Goal: Task Accomplishment & Management: Use online tool/utility

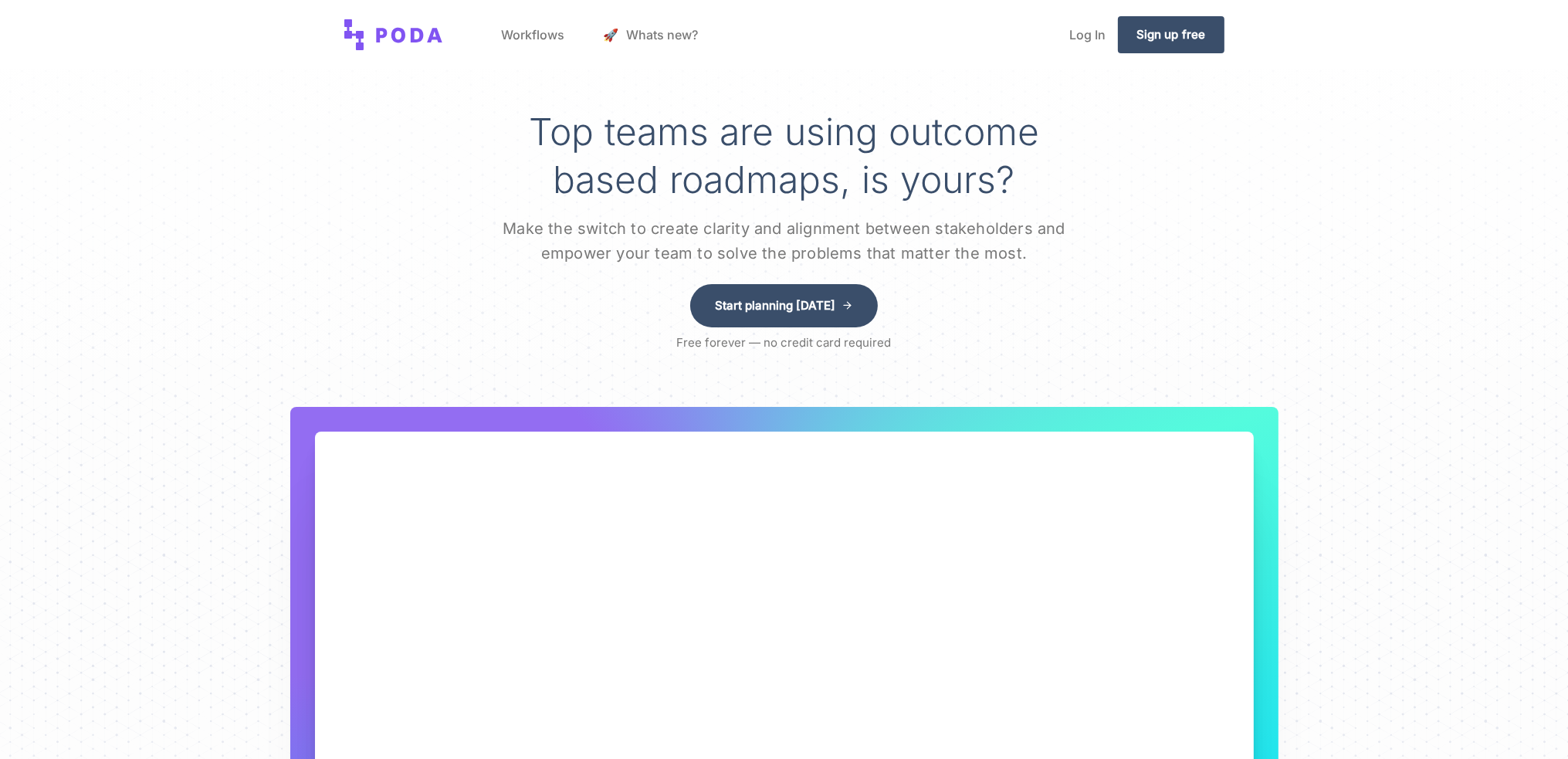
click at [543, 33] on link "Workflows" at bounding box center [533, 35] width 88 height 58
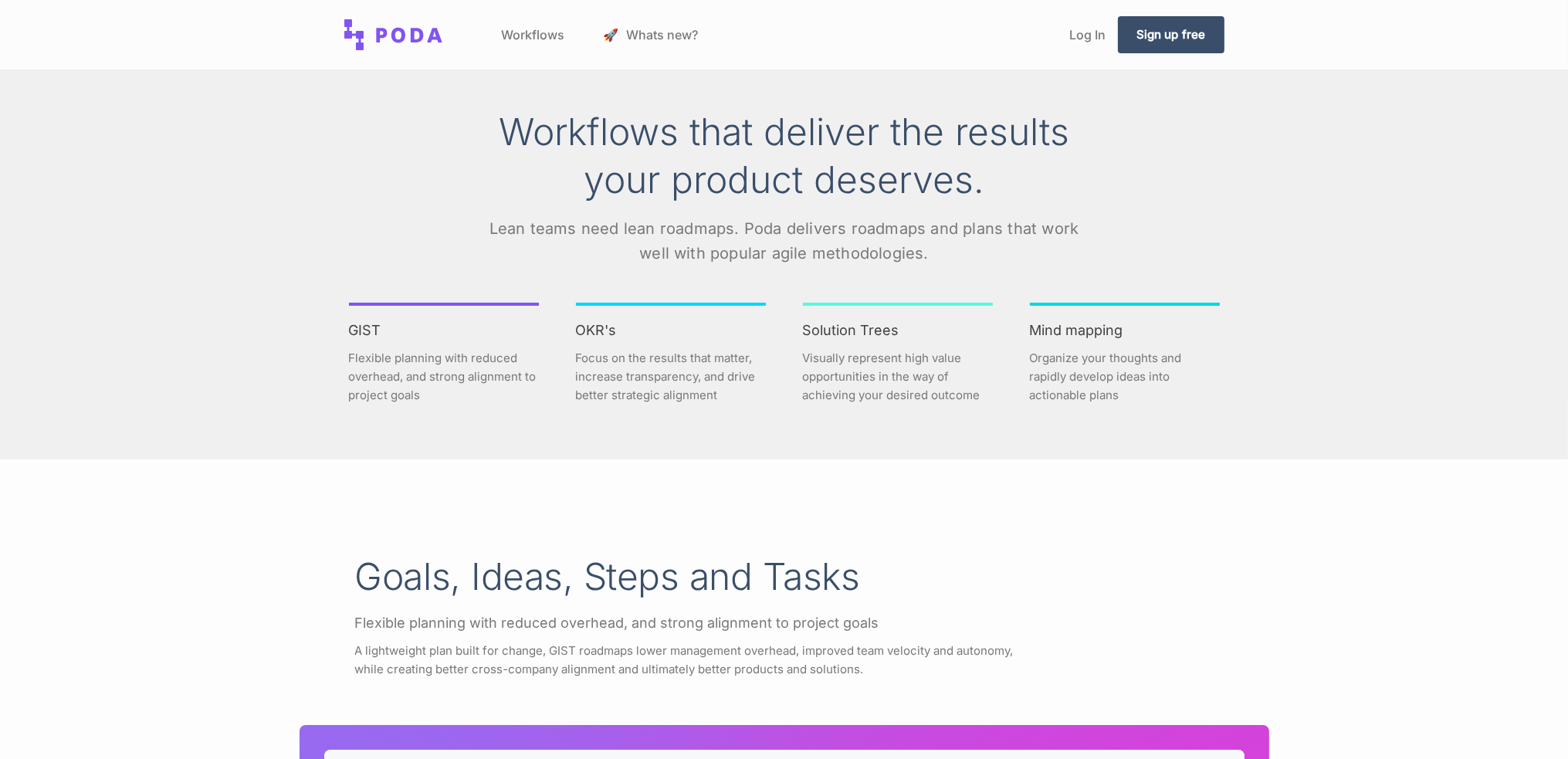
click at [648, 43] on link "🚀 Whats new?" at bounding box center [651, 35] width 120 height 58
click at [1077, 39] on link "Log In" at bounding box center [1087, 35] width 61 height 58
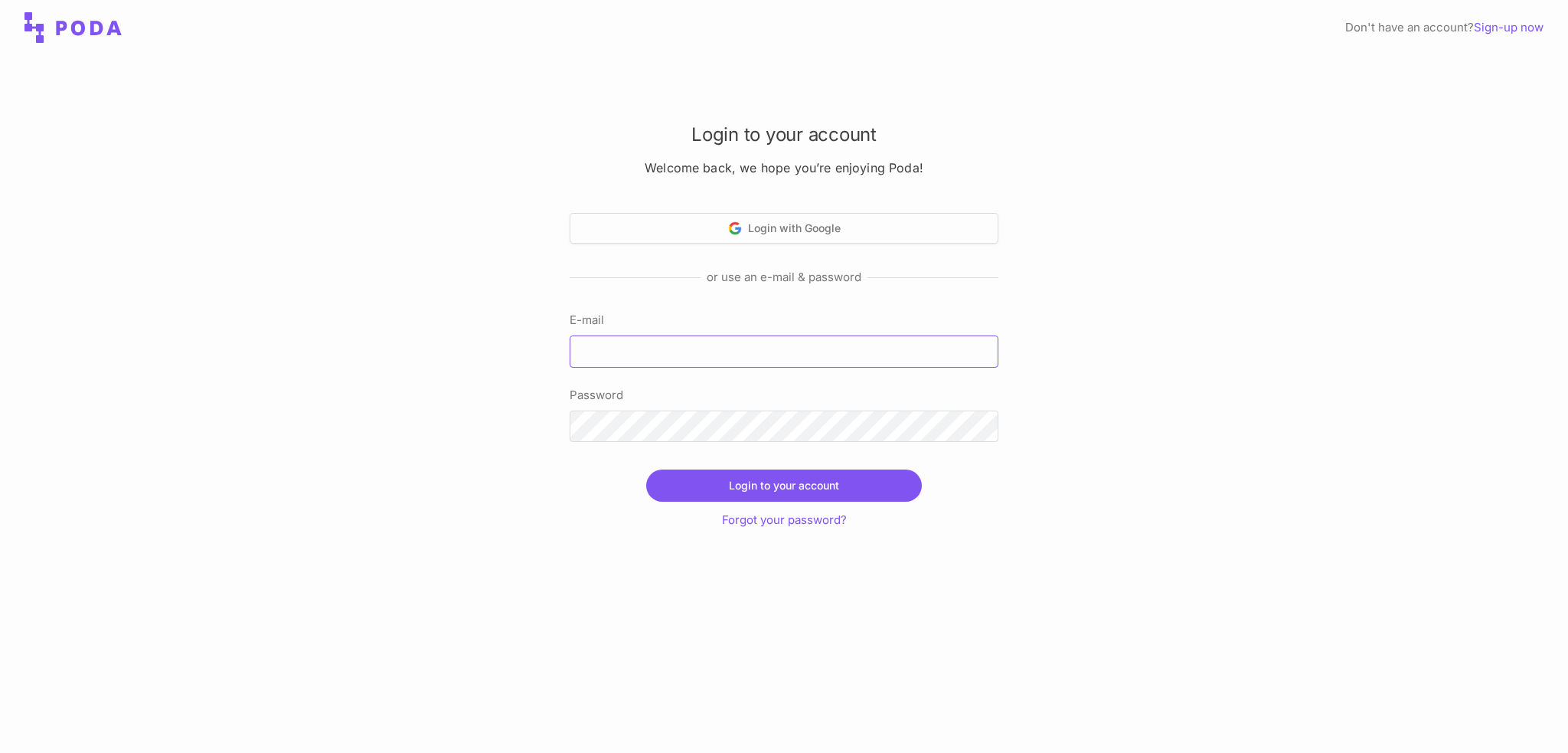
type input "[EMAIL_ADDRESS][DOMAIN_NAME]"
click at [882, 479] on button "Login to your account" at bounding box center [784, 485] width 276 height 32
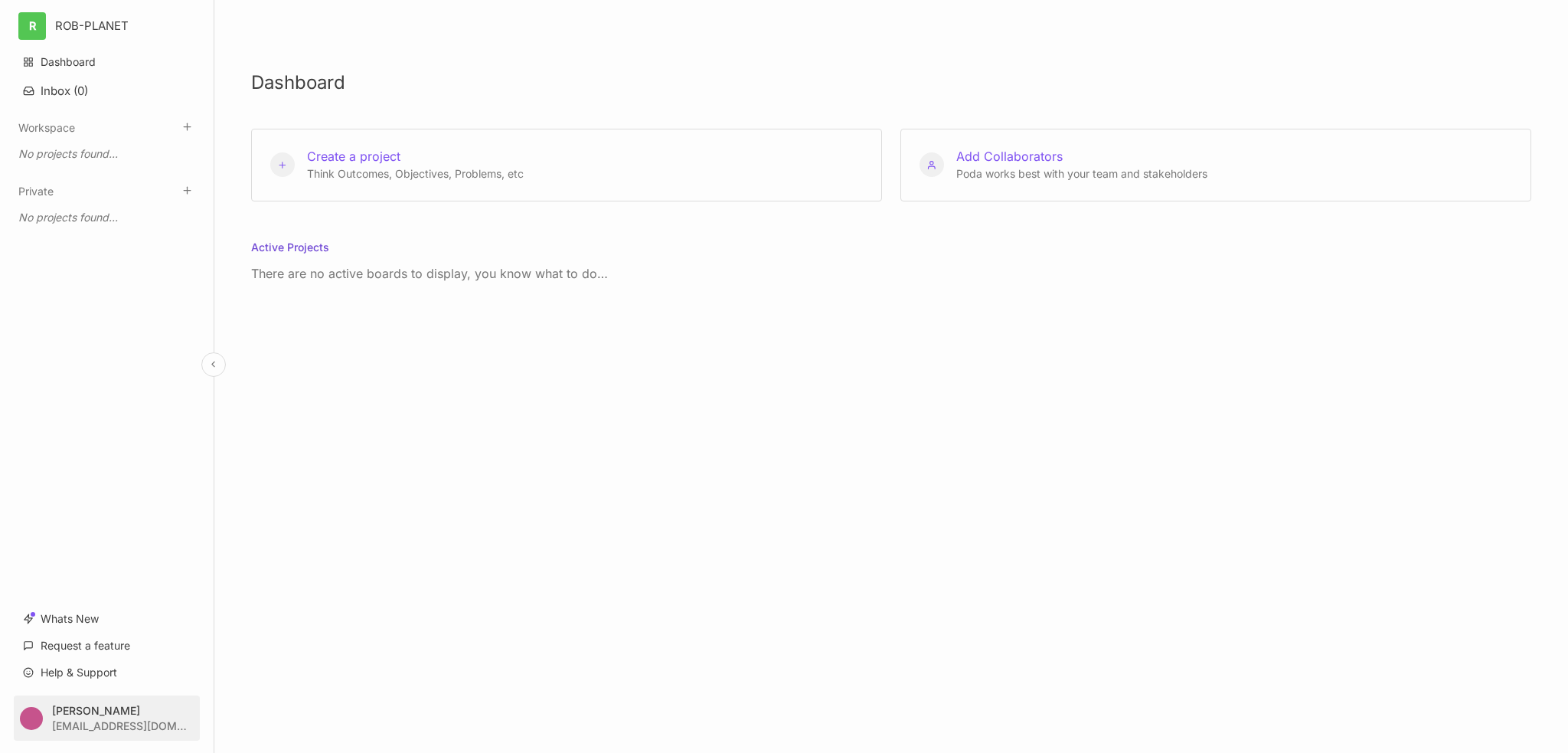
click at [75, 724] on html "R ROB-PLANET Dashboard Inbox ( 0 ) Workspace To pick up a draggable item, press…" at bounding box center [784, 376] width 1568 height 753
click at [60, 654] on div "Account Settings" at bounding box center [107, 652] width 189 height 23
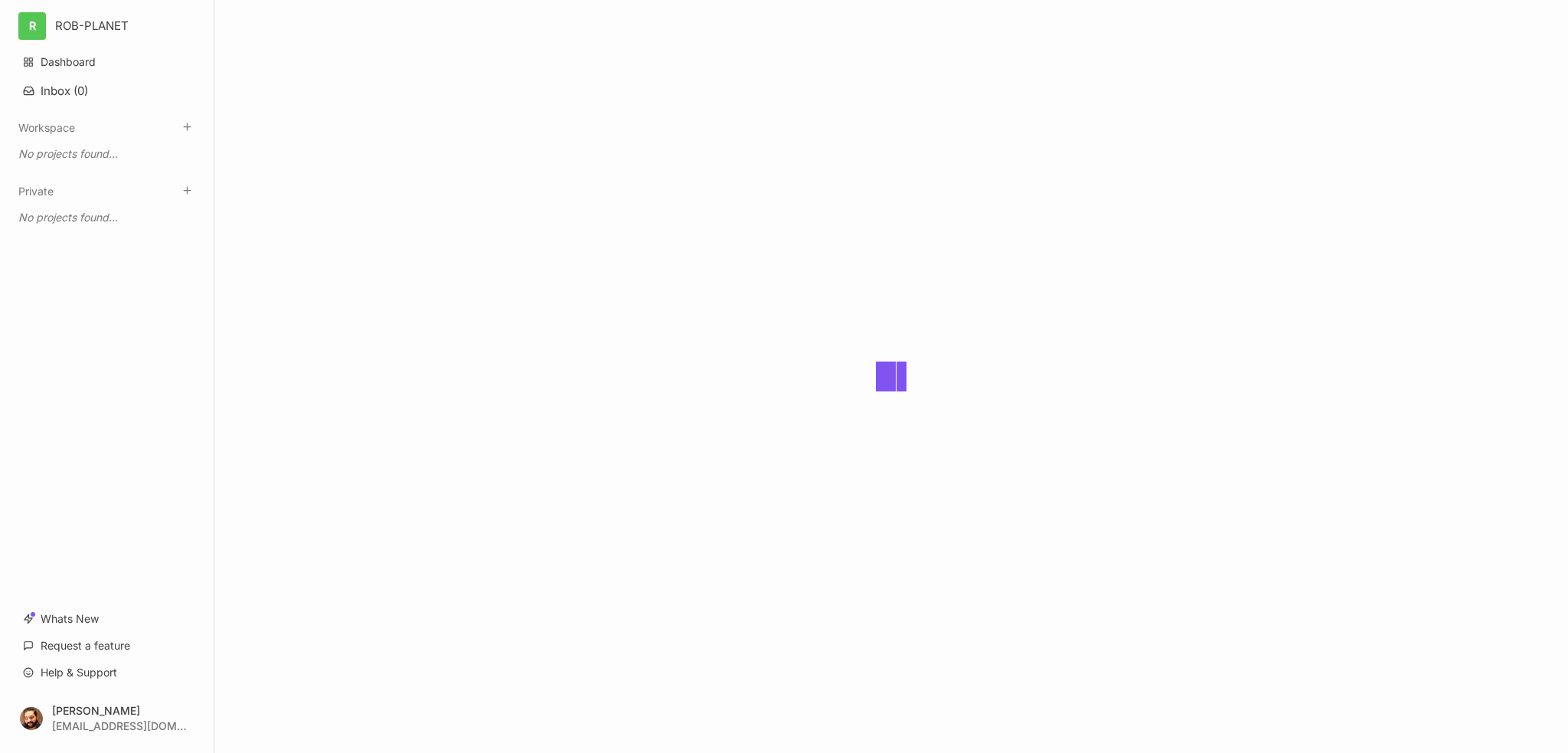
select select "light"
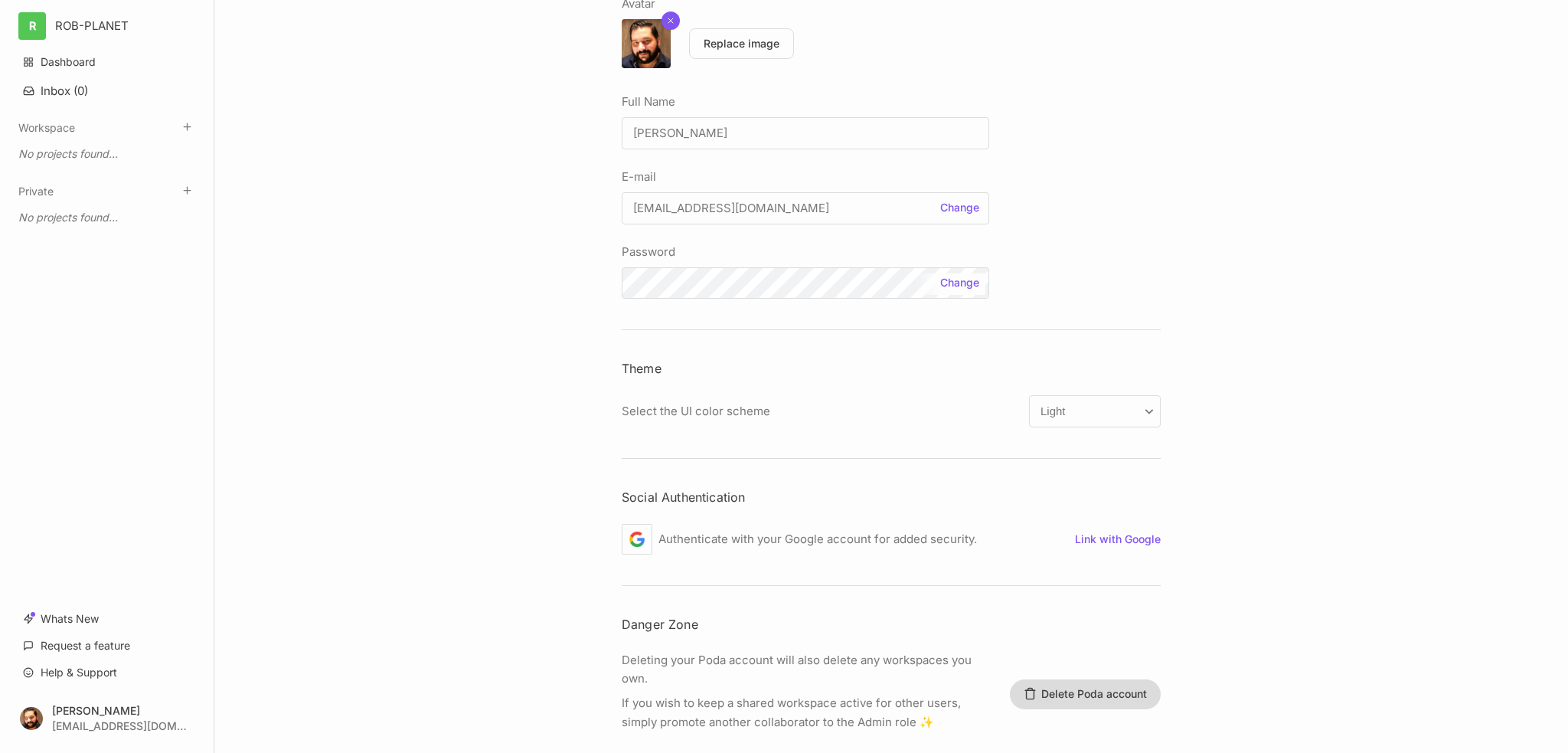
scroll to position [188, 0]
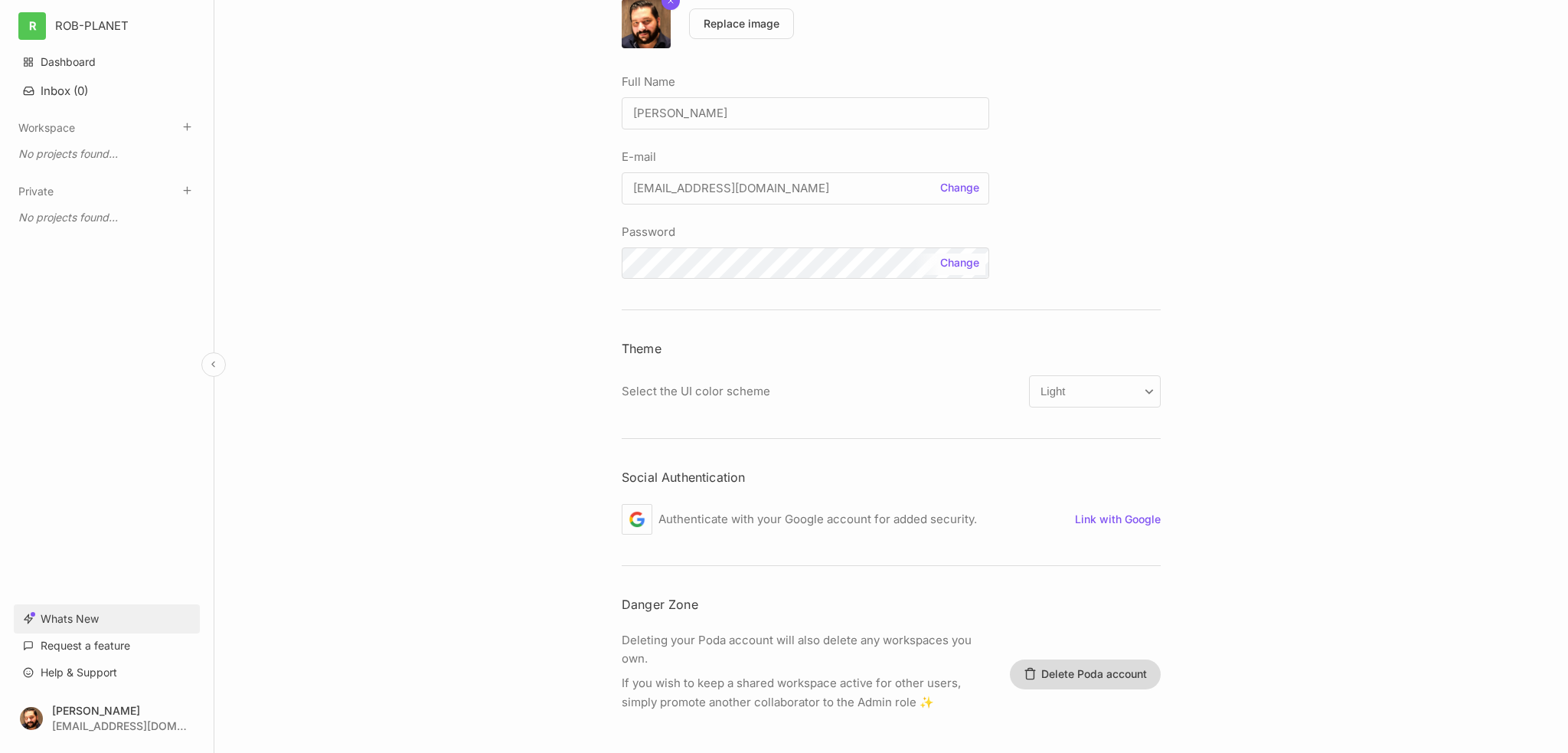
click at [64, 623] on link "Whats New" at bounding box center [107, 619] width 186 height 29
click at [400, 588] on div "Account settings Your Details Avatar Replace image Full Name [PERSON_NAME] Save…" at bounding box center [891, 376] width 1354 height 753
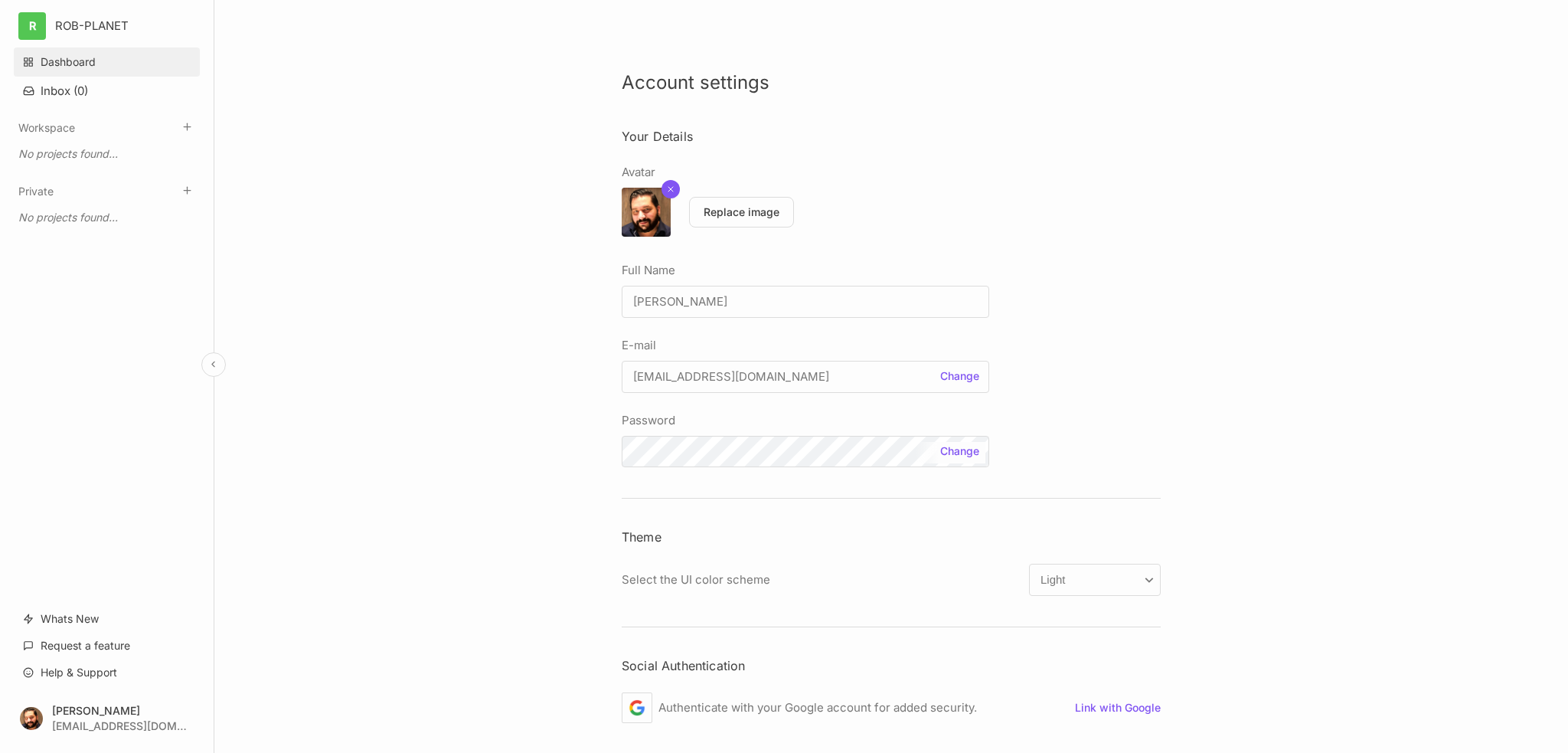
click at [60, 69] on link "Dashboard" at bounding box center [107, 62] width 186 height 29
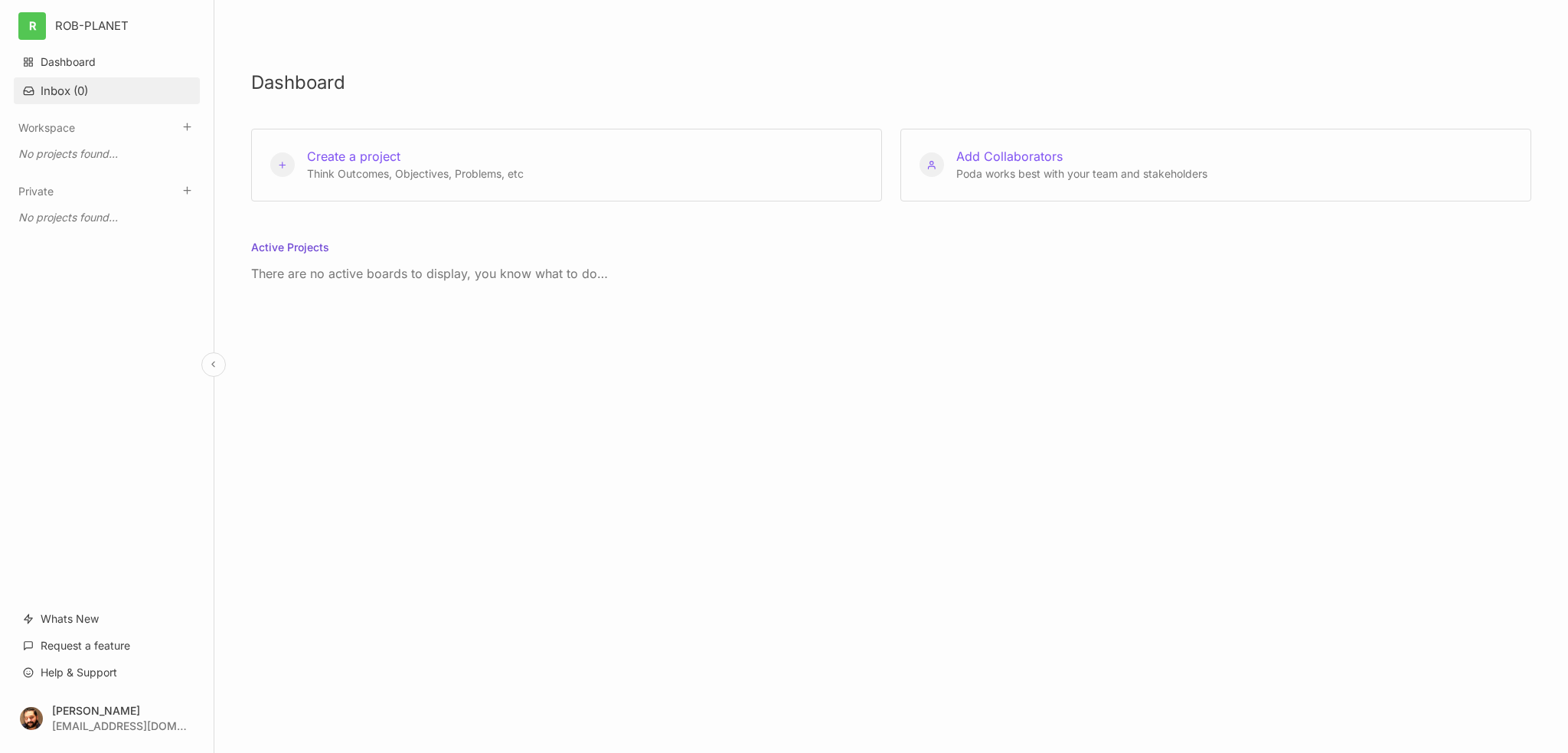
click at [60, 86] on button "Inbox ( 0 )" at bounding box center [107, 91] width 186 height 27
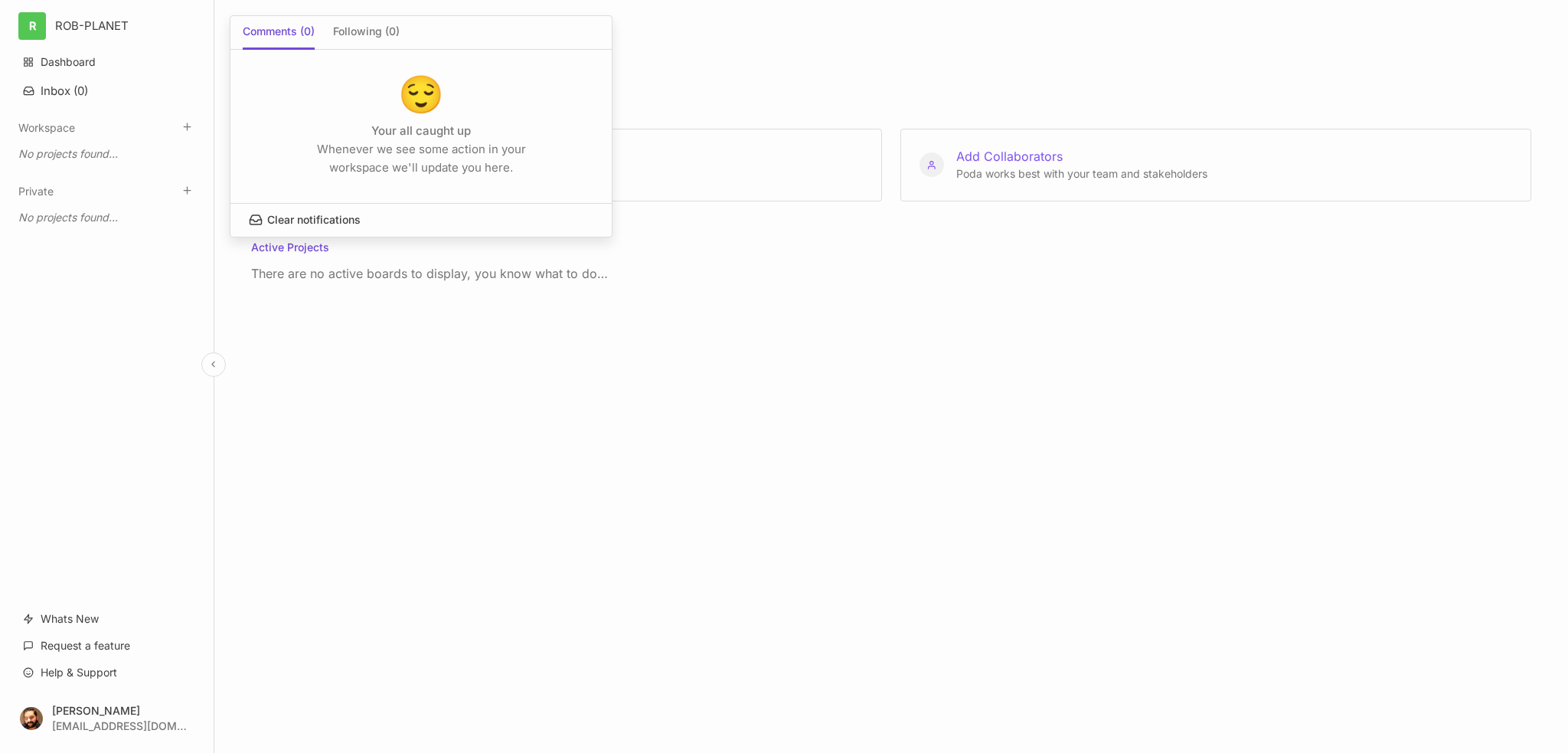
click at [62, 69] on div at bounding box center [784, 376] width 1568 height 753
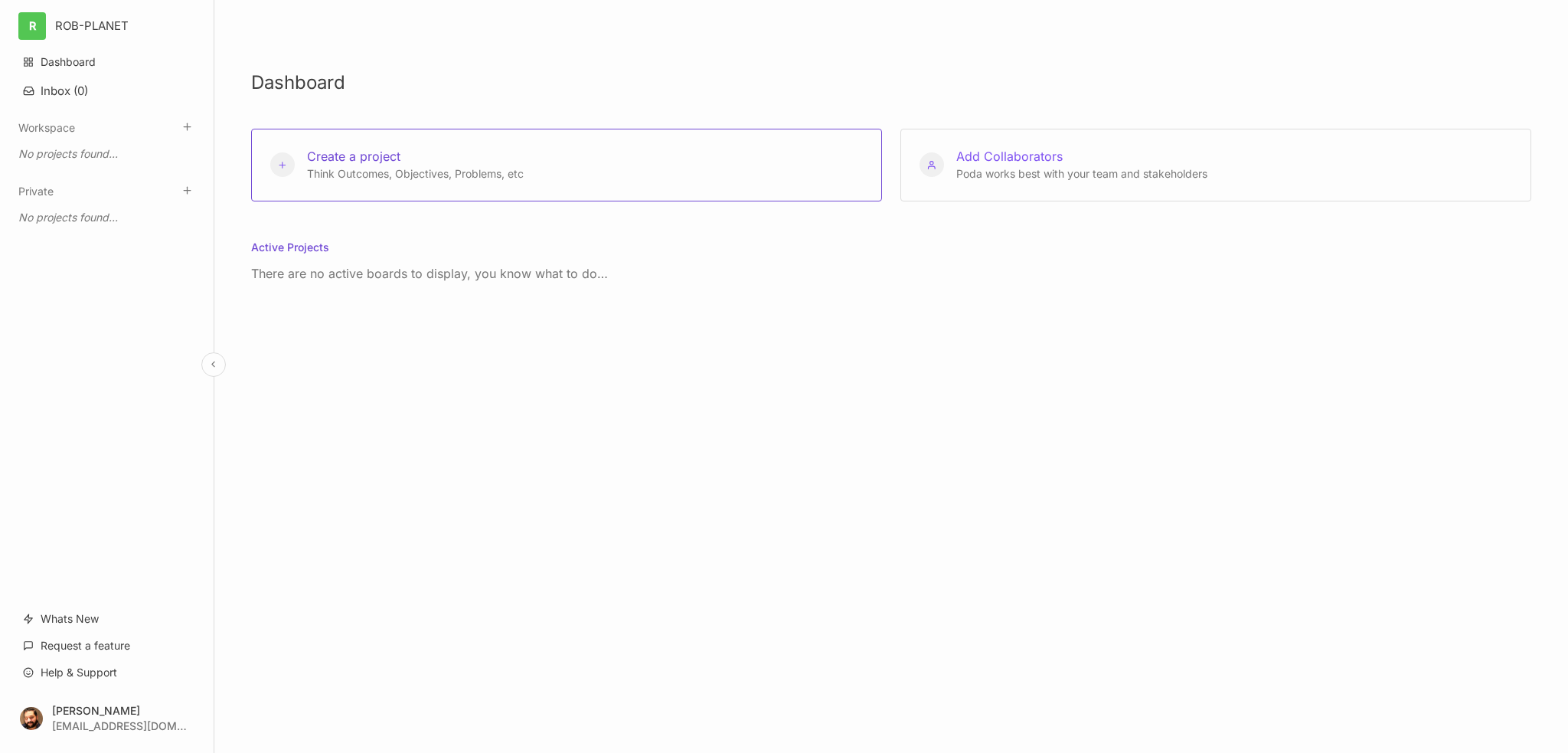
click at [378, 163] on span "Create a project" at bounding box center [353, 156] width 94 height 16
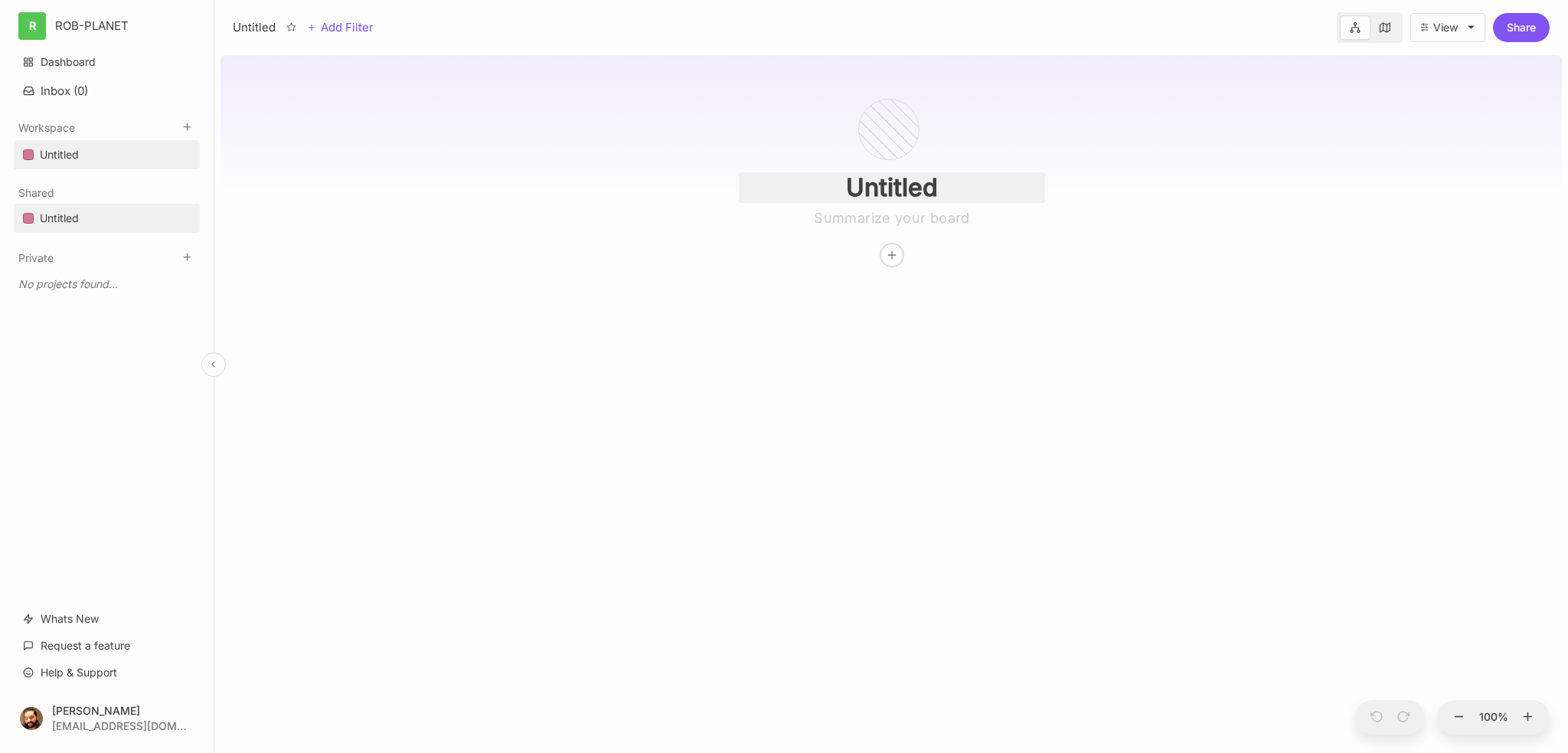
click at [951, 194] on input "Untitled" at bounding box center [892, 188] width 307 height 31
drag, startPoint x: 974, startPoint y: 191, endPoint x: 764, endPoint y: 173, distance: 210.8
click at [764, 173] on input "Untitled" at bounding box center [892, 188] width 307 height 31
type input "Dachdecker Marketing"
click at [819, 363] on div "Dachdecker Marketing" at bounding box center [890, 401] width 1341 height 704
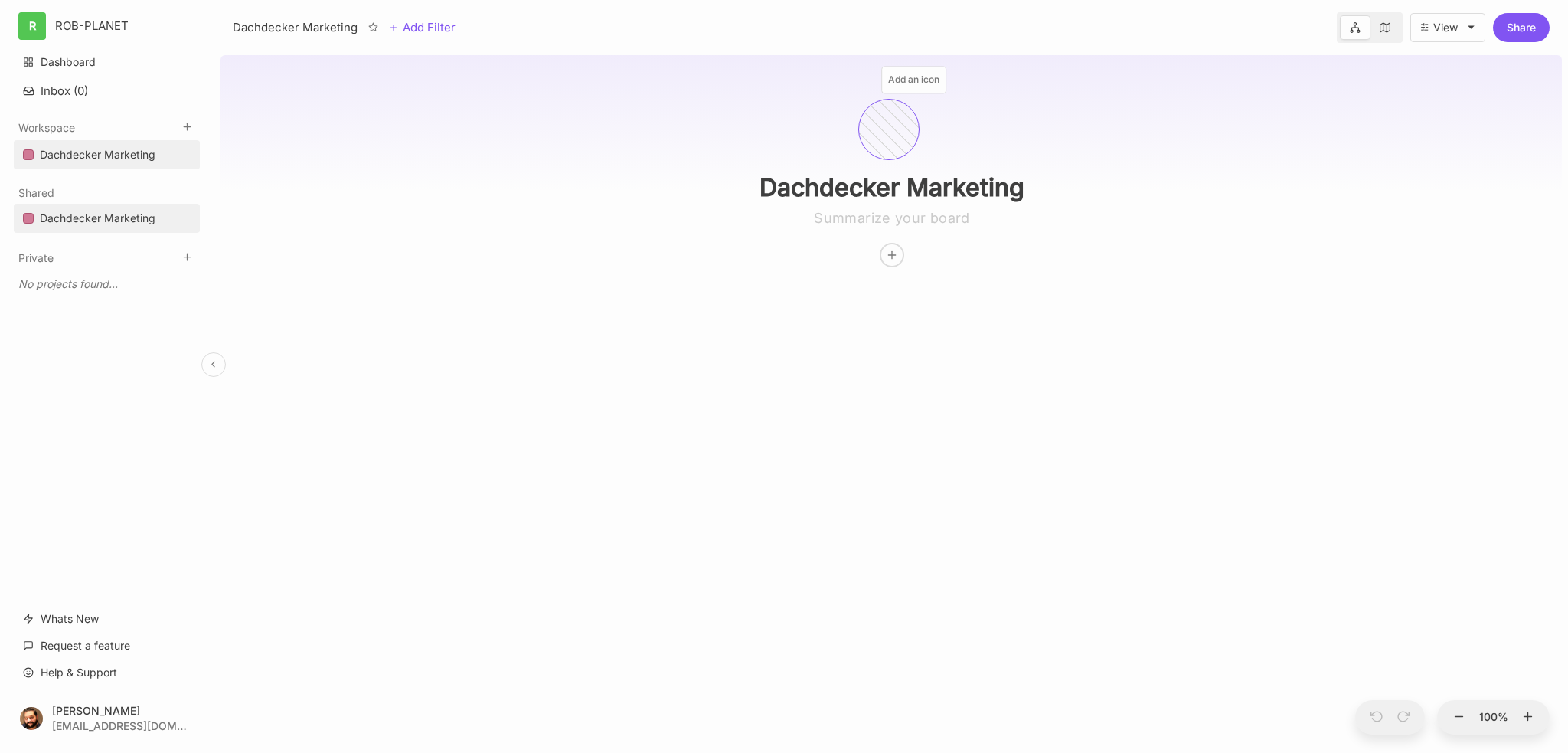
click at [913, 135] on div at bounding box center [888, 129] width 61 height 61
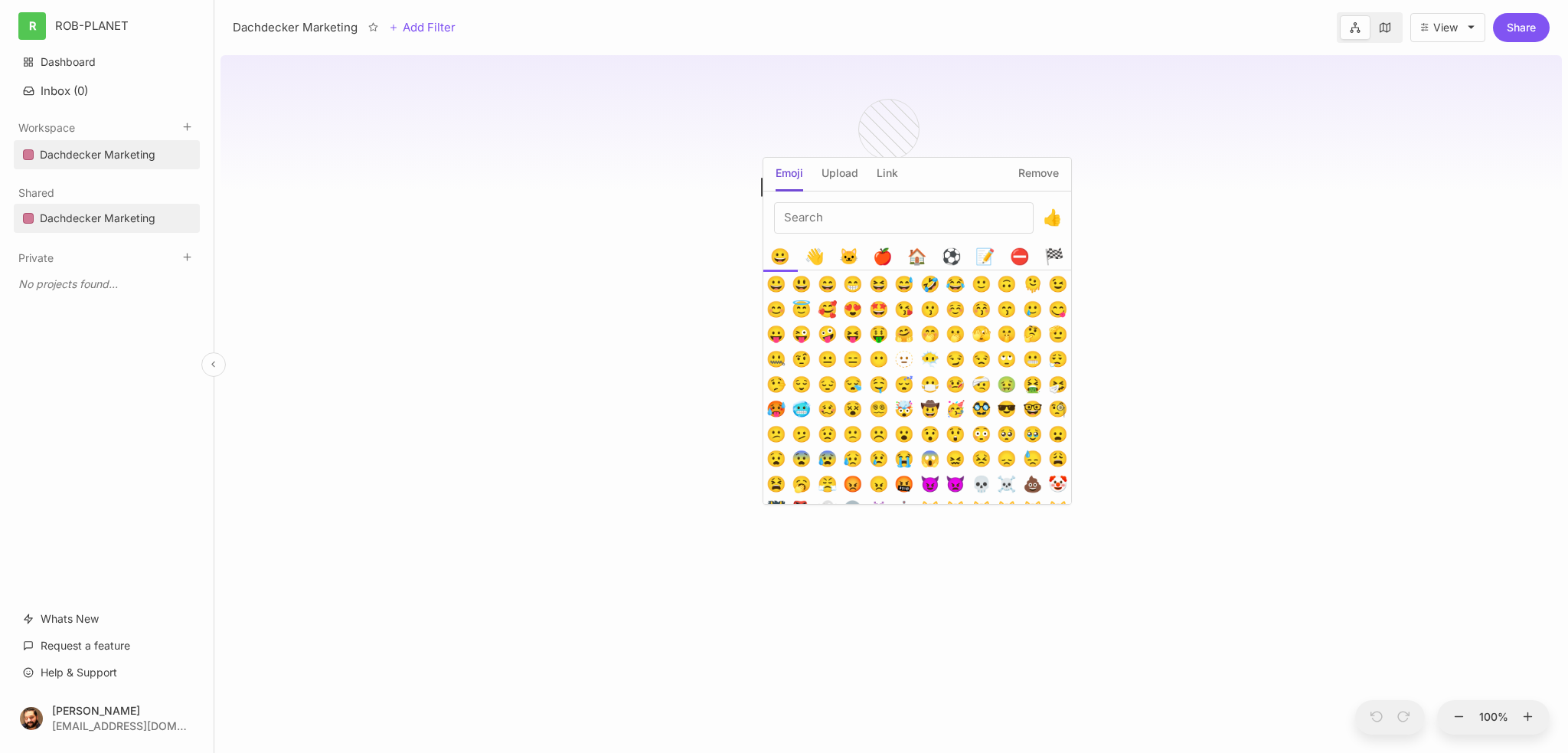
click at [842, 223] on input "Emoji picker" at bounding box center [903, 218] width 259 height 31
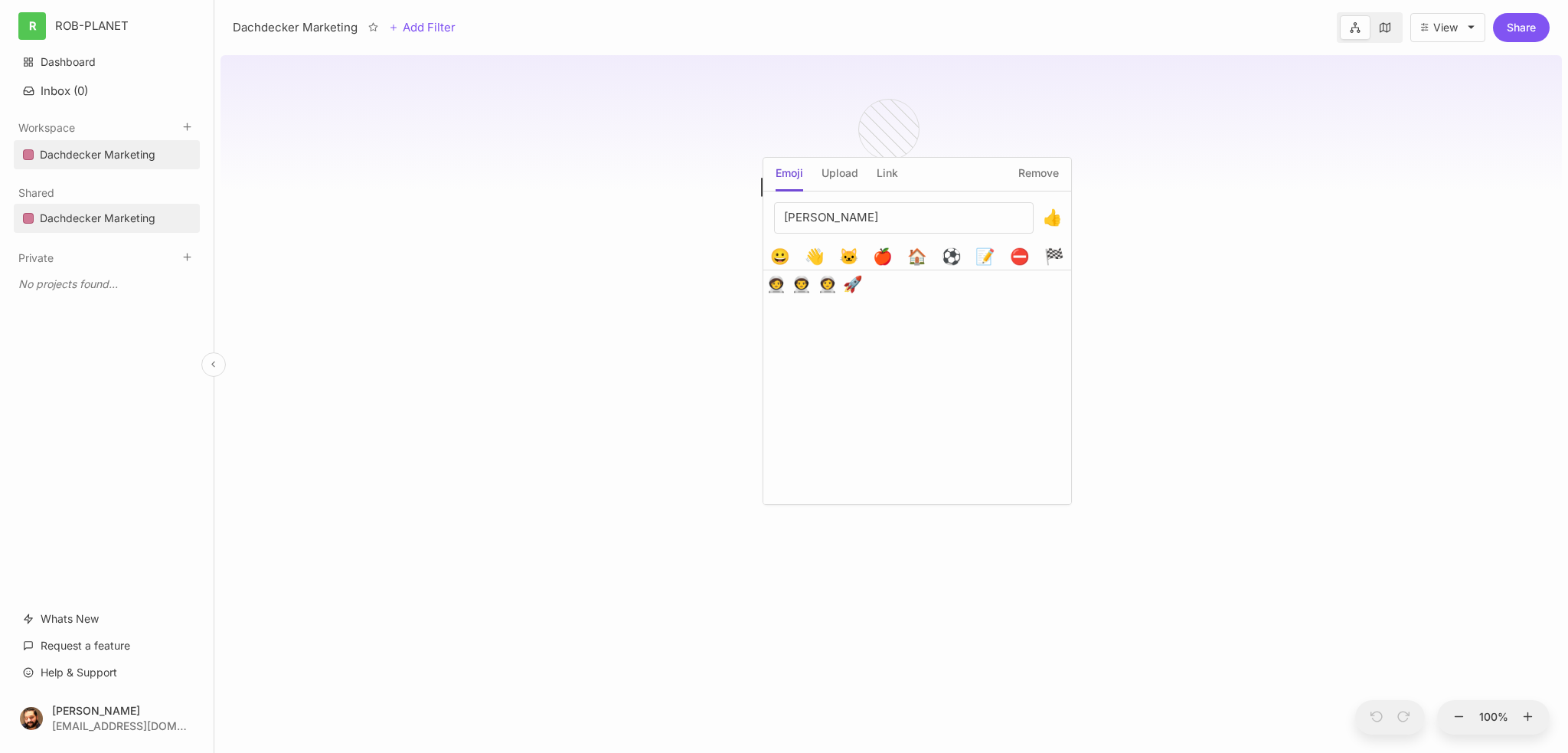
type input "[PERSON_NAME]"
click at [856, 281] on button "🚀" at bounding box center [853, 284] width 25 height 25
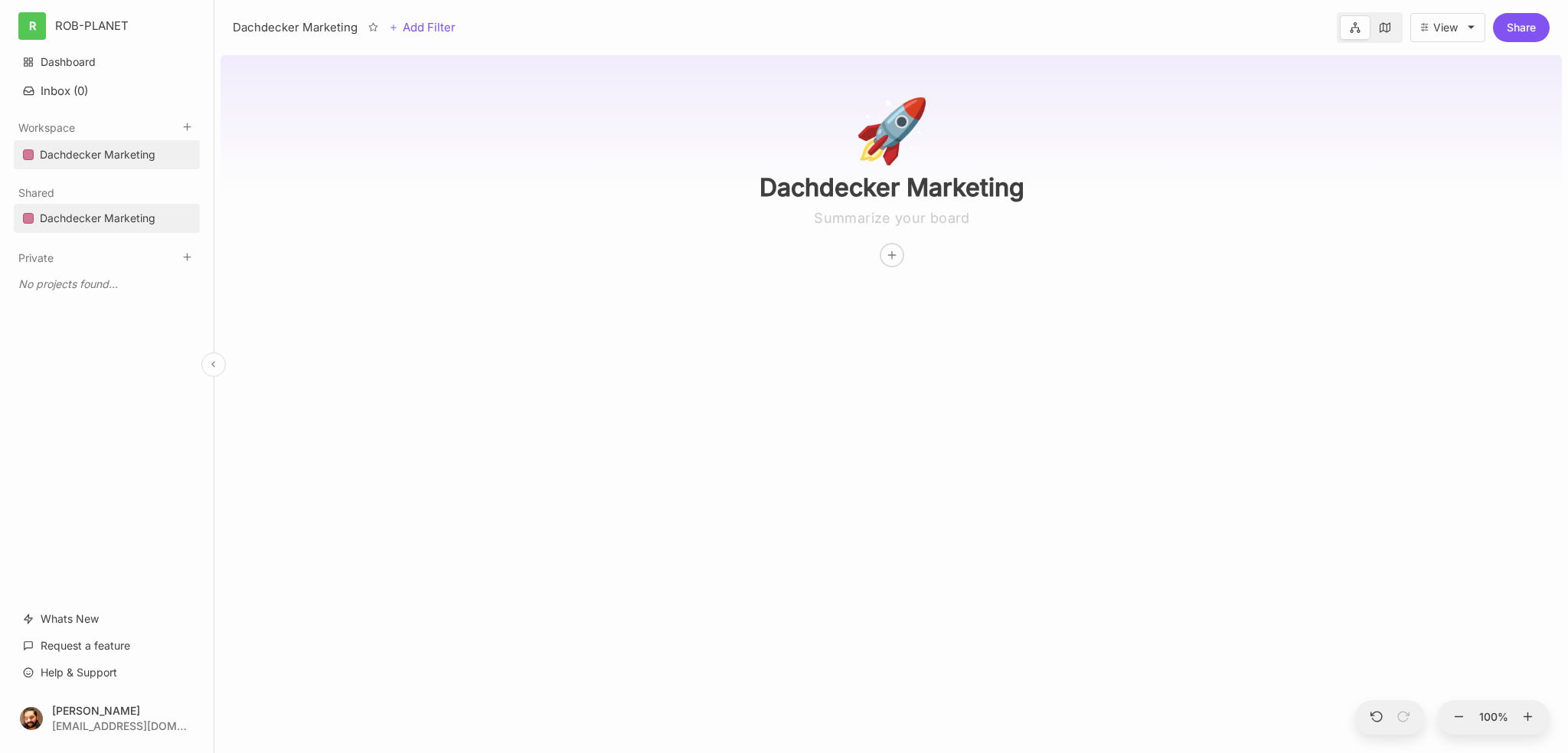
click at [1218, 303] on body "R ROB-PLANET Dashboard Inbox ( 0 ) Workspace Dachdecker Marketing To pick up a …" at bounding box center [784, 376] width 1568 height 753
click at [898, 259] on icon at bounding box center [891, 255] width 12 height 12
click at [905, 317] on span "🎯 Objective" at bounding box center [902, 312] width 64 height 19
click at [905, 374] on div "Node Type : 🎯 Objective" at bounding box center [892, 348] width 196 height 55
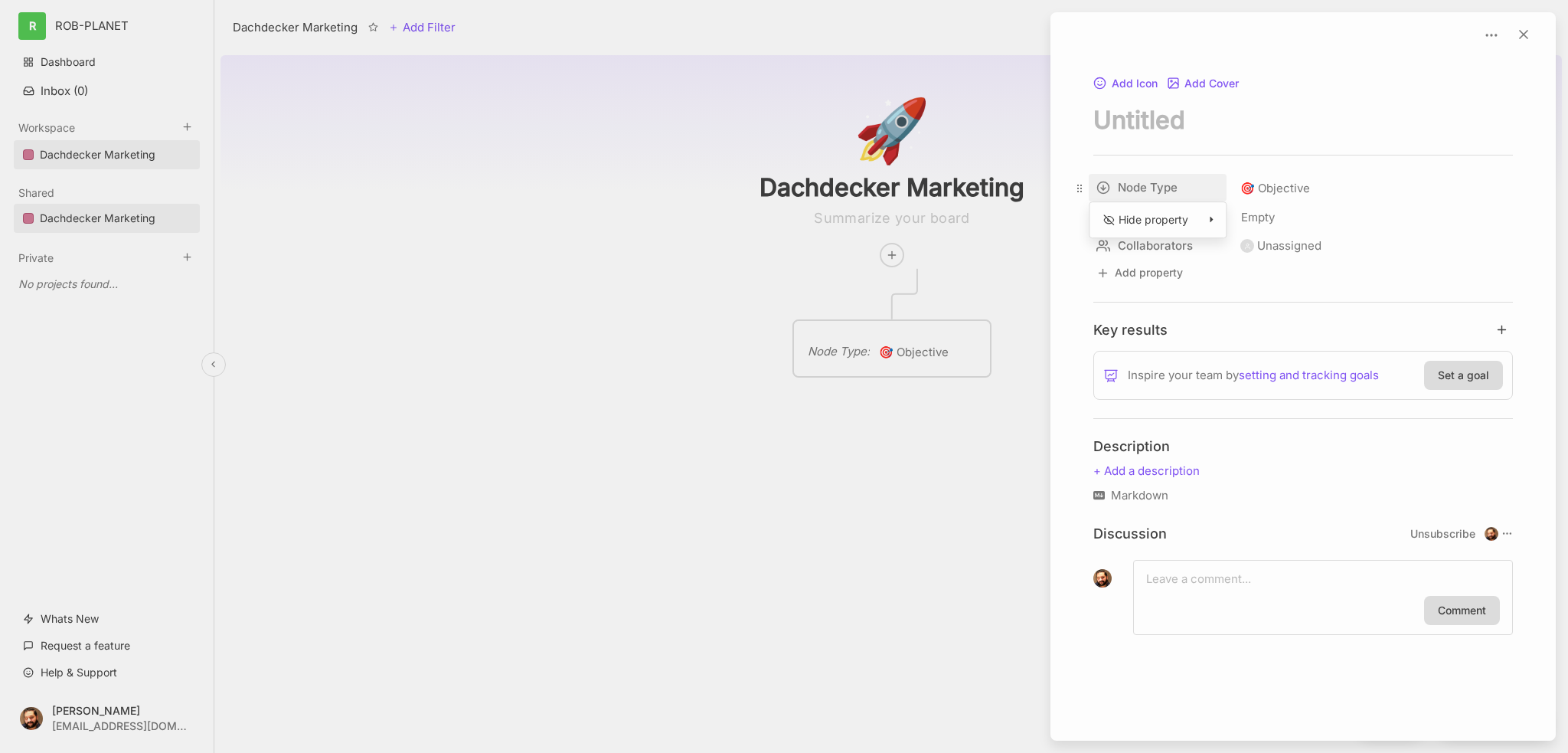
click at [1099, 187] on div "Dachdecker Marketing Add Filter View Share 🚀 Dachdecker Marketing Node Type : 🎯…" at bounding box center [891, 376] width 1354 height 753
click at [1315, 193] on html "R ROB-PLANET Dashboard Inbox ( 0 ) Workspace Dachdecker Marketing To pick up a …" at bounding box center [784, 376] width 1568 height 753
click at [1284, 188] on span "🎯 Objective" at bounding box center [1274, 188] width 69 height 19
click at [1195, 335] on body "R ROB-PLANET Dashboard Inbox ( 0 ) Workspace Dachdecker Marketing To pick up a …" at bounding box center [784, 376] width 1568 height 753
click at [1270, 220] on span "Empty" at bounding box center [1257, 217] width 35 height 20
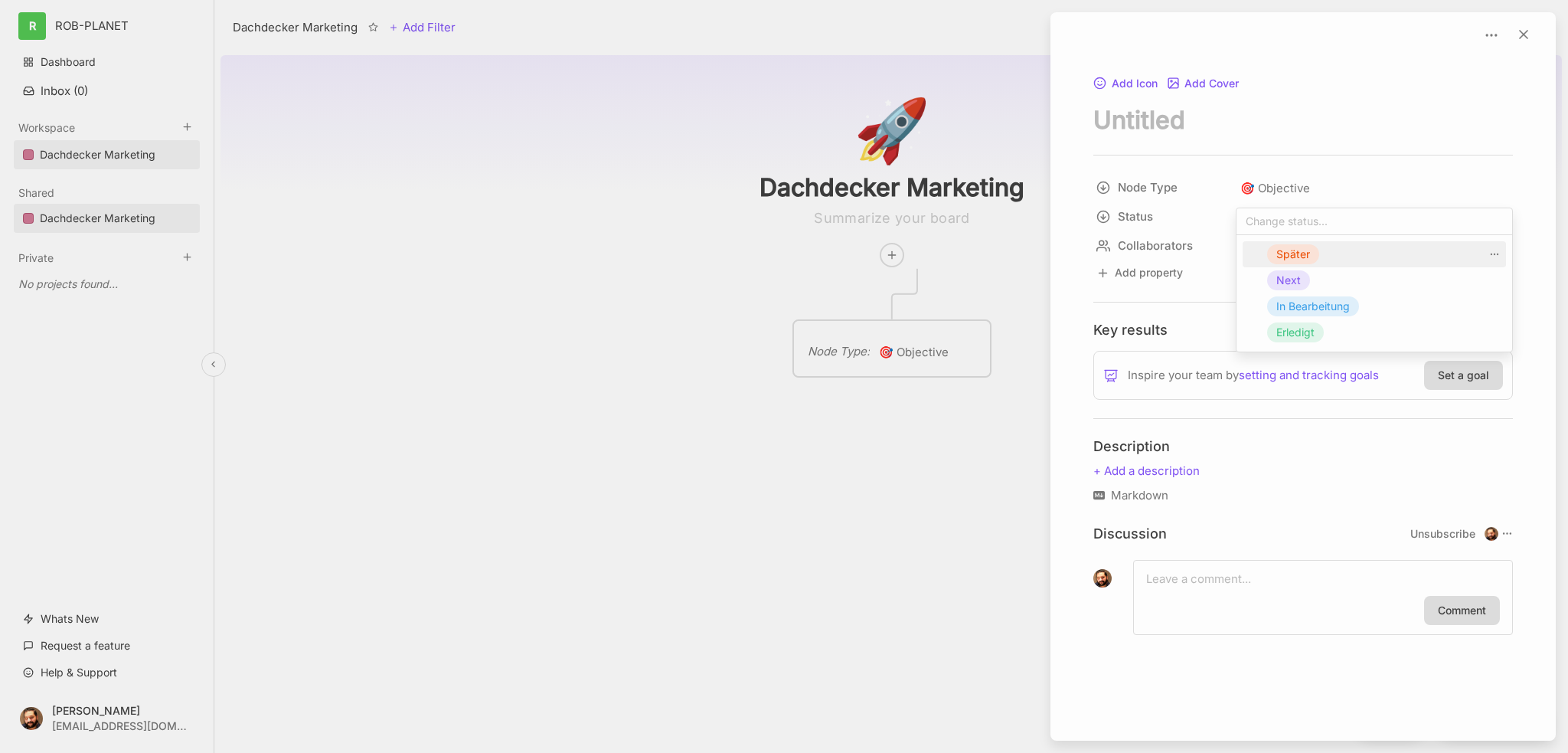
click at [1078, 357] on body "R ROB-PLANET Dashboard Inbox ( 0 ) Workspace Dachdecker Marketing To pick up a …" at bounding box center [784, 376] width 1568 height 753
click at [908, 348] on div at bounding box center [784, 376] width 1568 height 753
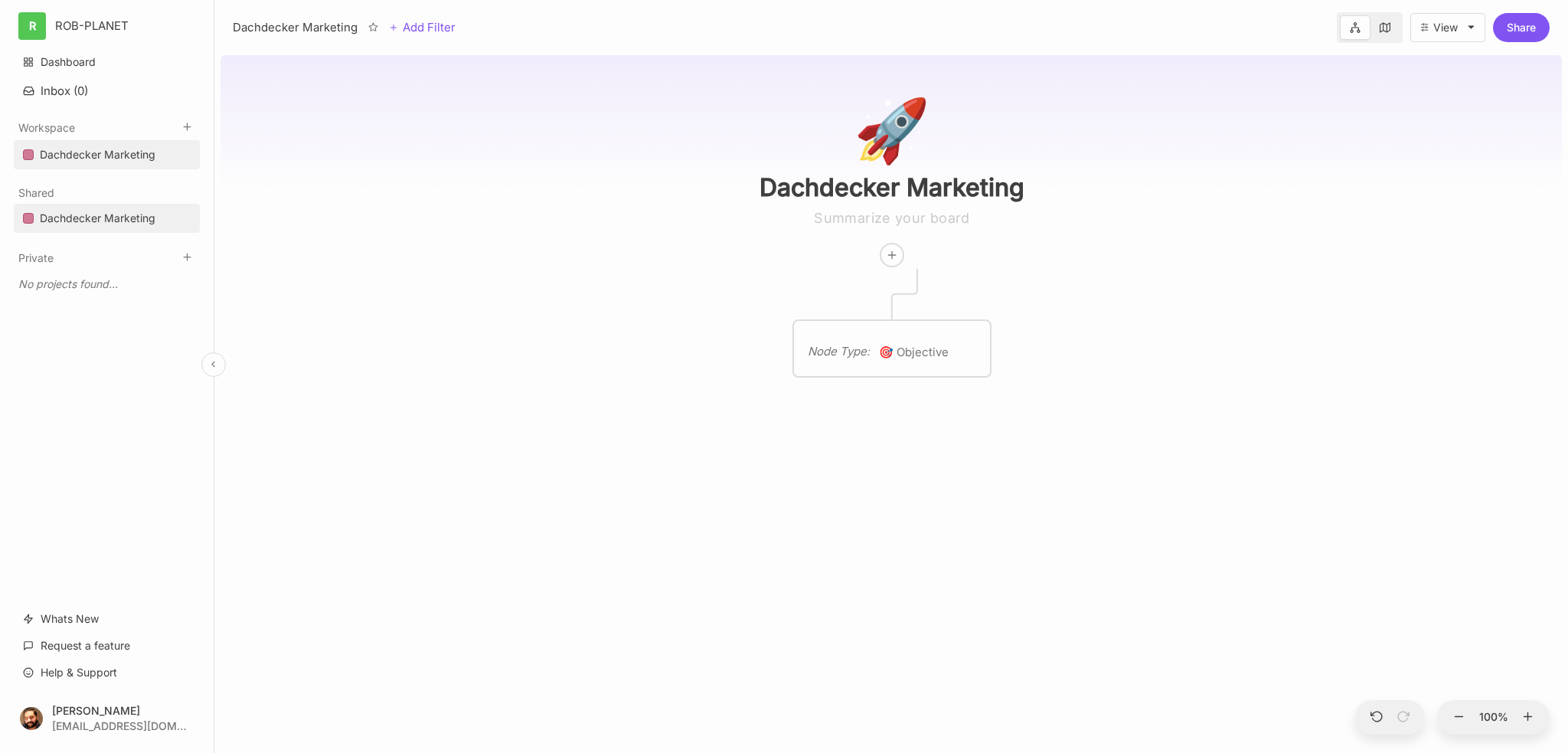
click at [852, 332] on div "Node Type : 🎯 Objective" at bounding box center [892, 348] width 196 height 55
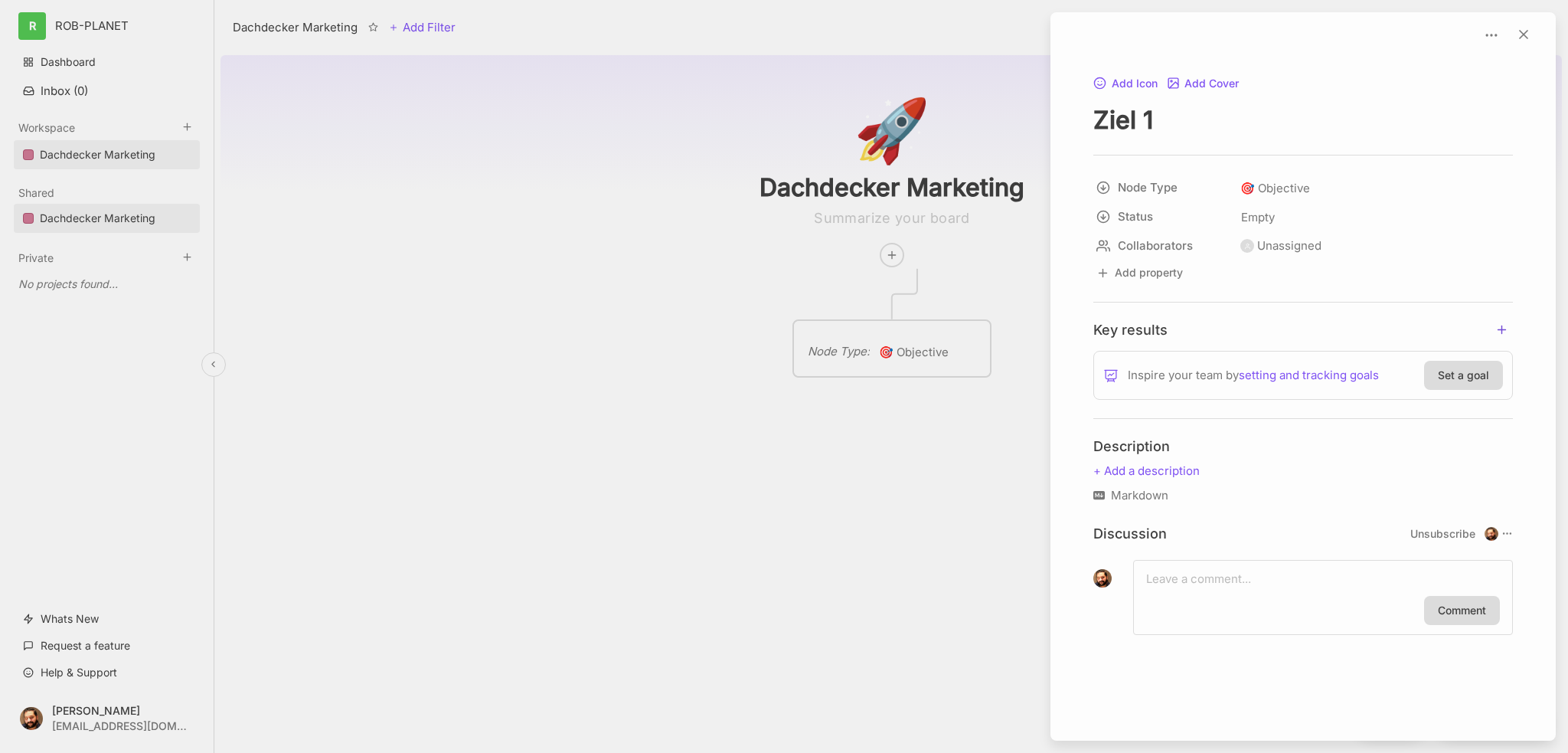
type textarea "Ziel 1"
click at [1502, 330] on line "add key result" at bounding box center [1500, 330] width 7 height 0
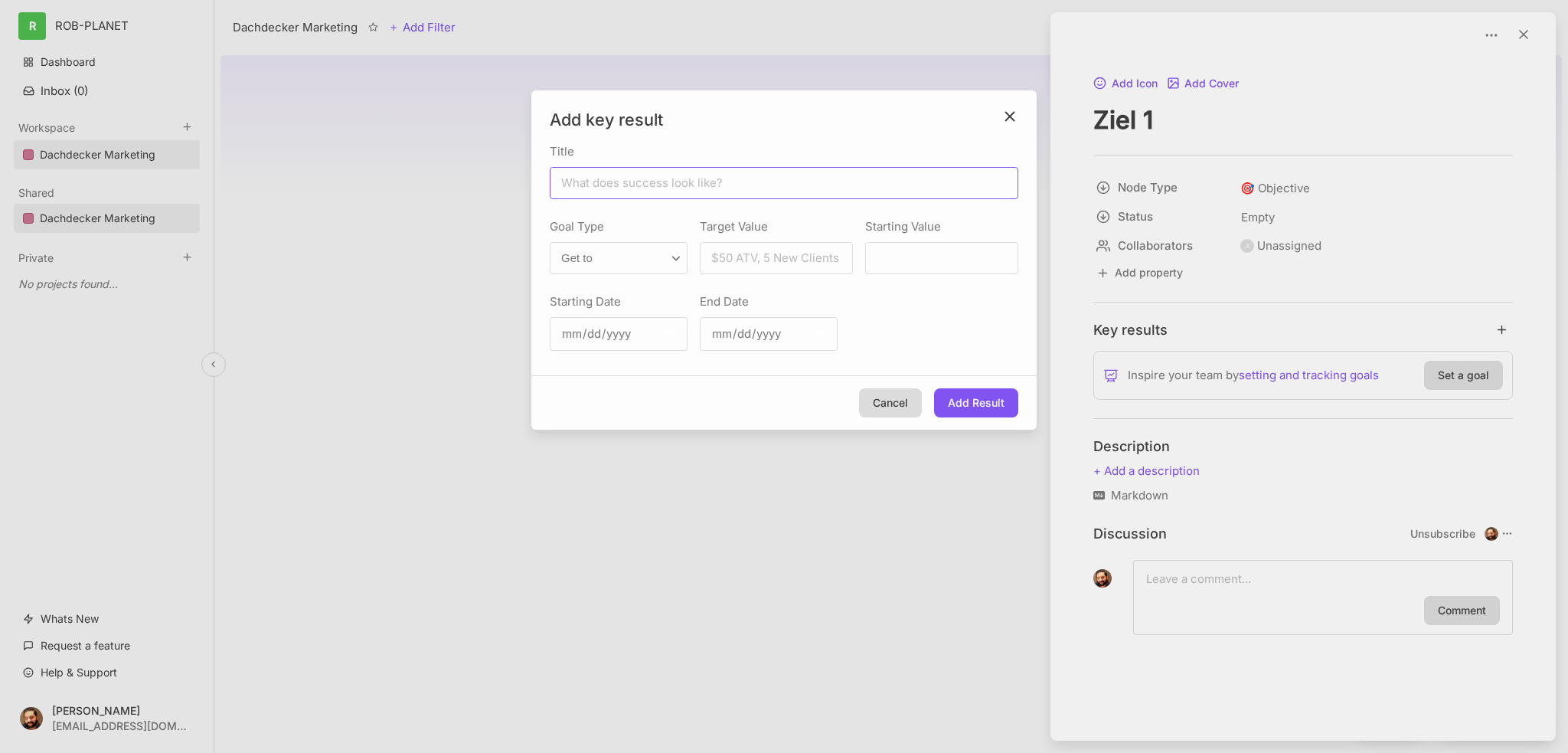
click at [692, 185] on input "Title" at bounding box center [784, 183] width 469 height 32
type input "Kunden gewinnen"
click at [961, 402] on button "Add Result" at bounding box center [975, 403] width 84 height 29
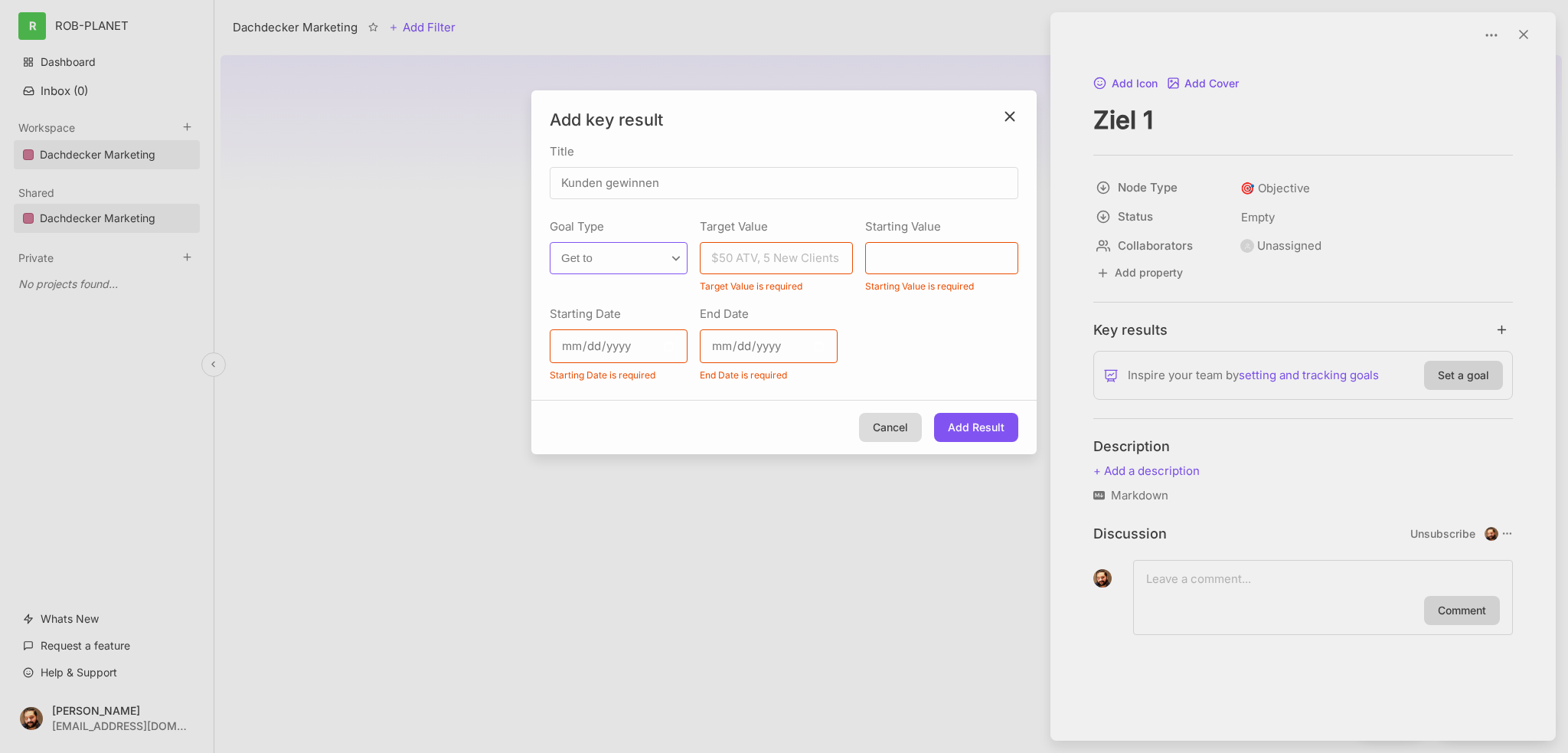
click at [550, 242] on select "Get to Stay above Stay below No target" at bounding box center [618, 258] width 138 height 32
click option "Stay above" at bounding box center [0, 0] width 0 height 0
click at [550, 242] on select "Get to Stay above Stay below No target" at bounding box center [618, 258] width 138 height 32
click option "Stay below" at bounding box center [0, 0] width 0 height 0
click at [550, 242] on select "Get to Stay above Stay below No target" at bounding box center [618, 258] width 138 height 32
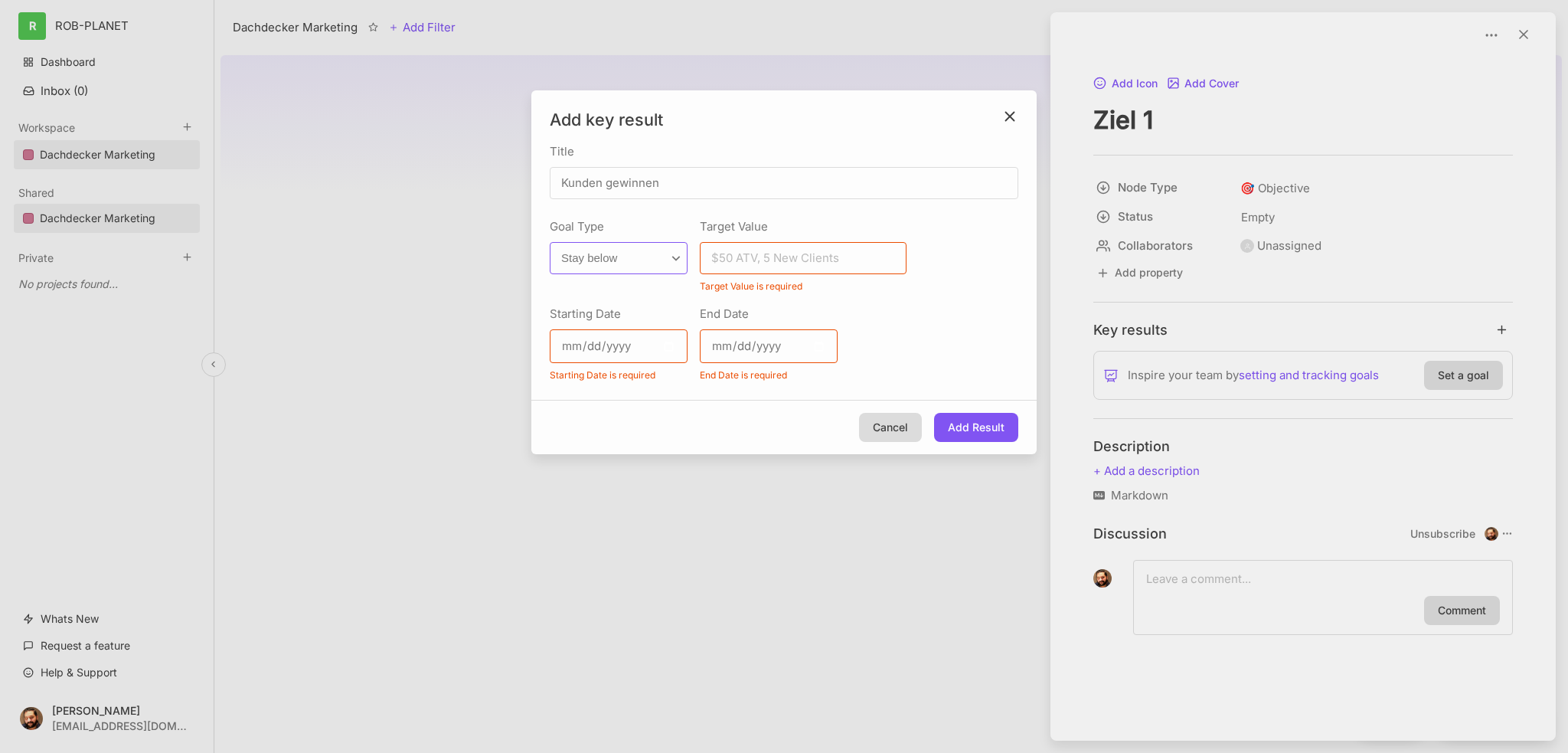
select select "no-target"
click option "No target" at bounding box center [0, 0] width 0 height 0
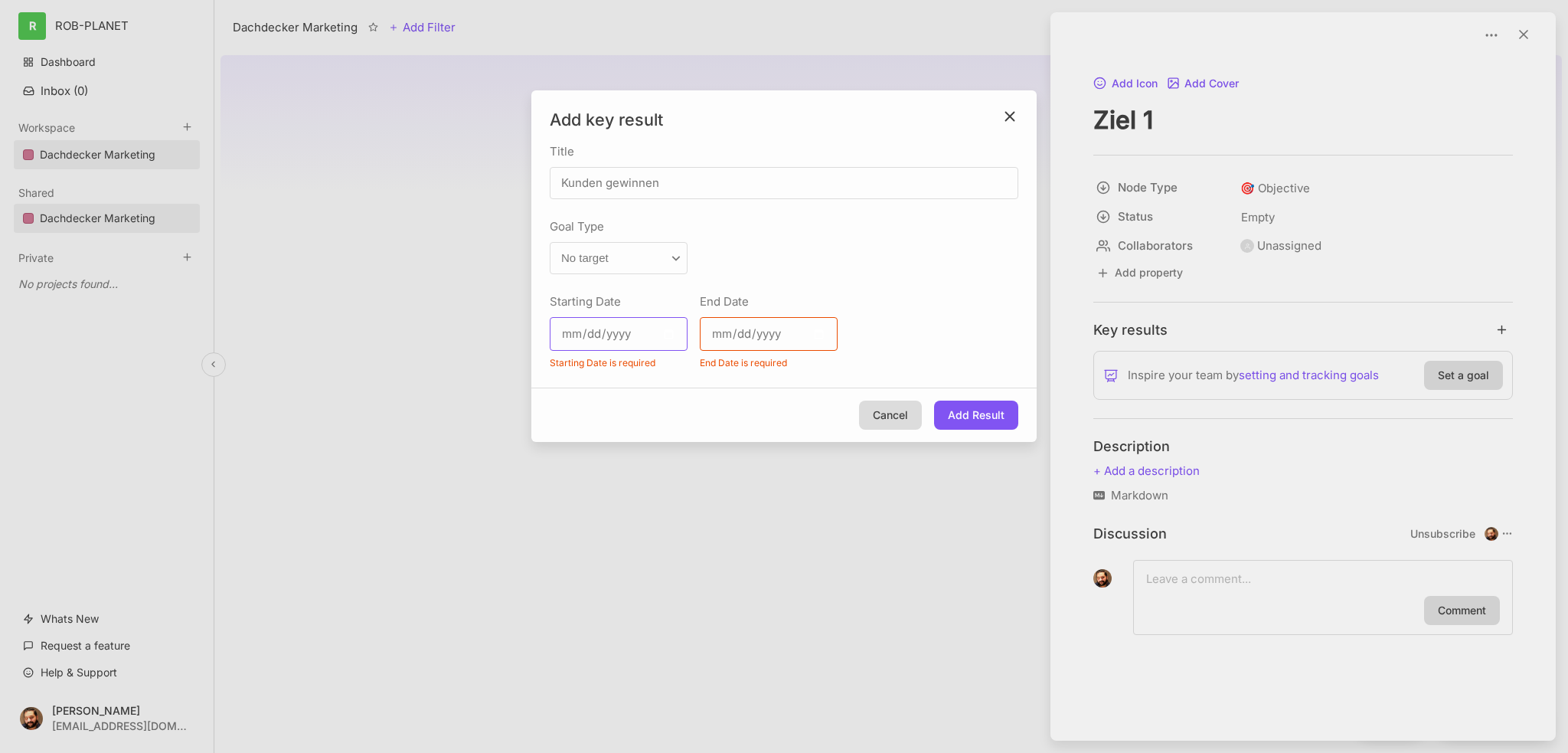
click at [616, 334] on input "Starting Date" at bounding box center [618, 334] width 138 height 33
click at [663, 340] on input "Starting Date" at bounding box center [618, 334] width 138 height 33
click at [666, 336] on input "Starting Date" at bounding box center [618, 334] width 138 height 33
type input "[DATE]"
click at [815, 330] on input "End Date" at bounding box center [768, 334] width 138 height 33
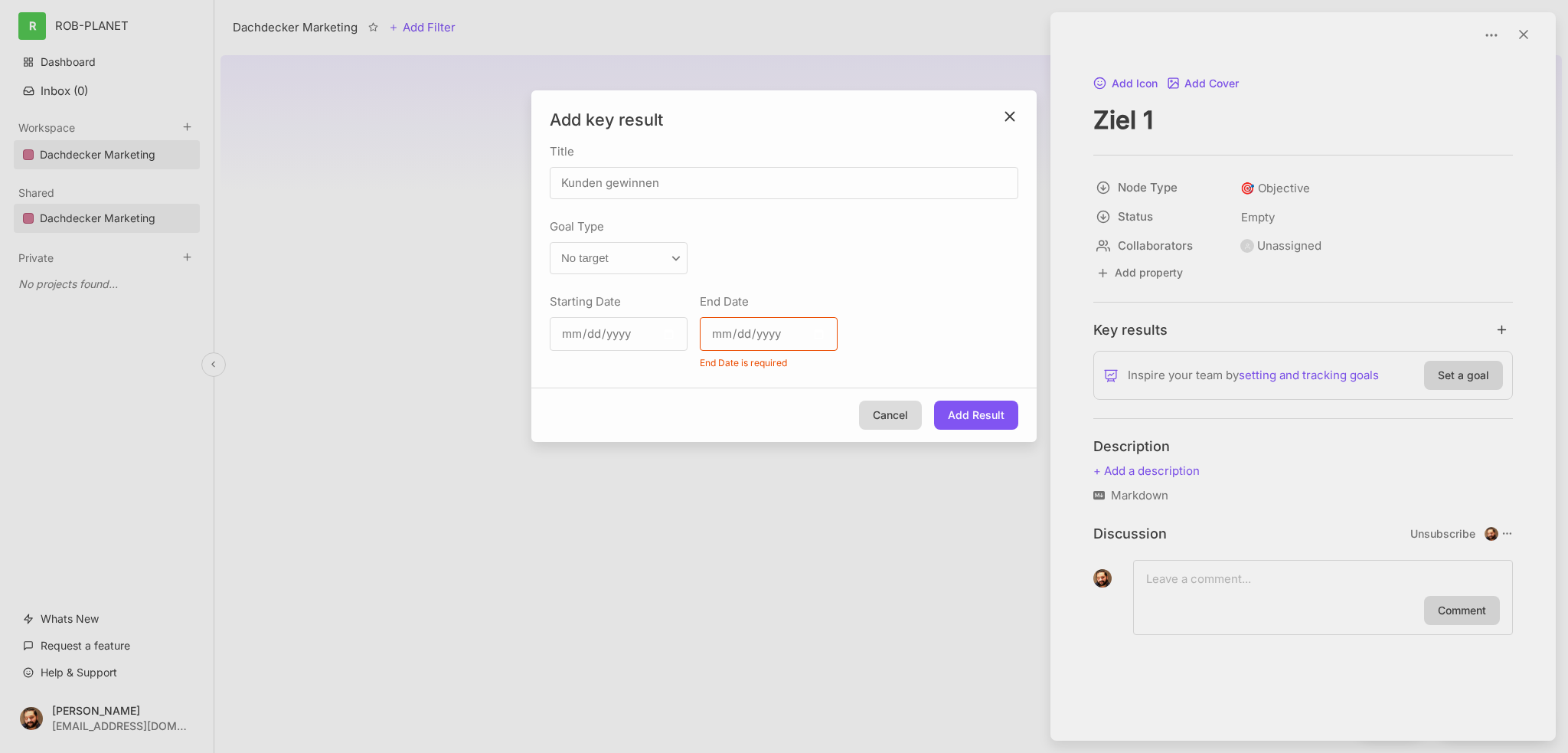
click at [895, 326] on div "Starting Date [DATE] End Date End Date is required" at bounding box center [784, 337] width 469 height 89
click at [725, 326] on input "End Date" at bounding box center [768, 334] width 138 height 33
click at [819, 332] on input "End Date" at bounding box center [768, 334] width 138 height 33
type input "[DATE]"
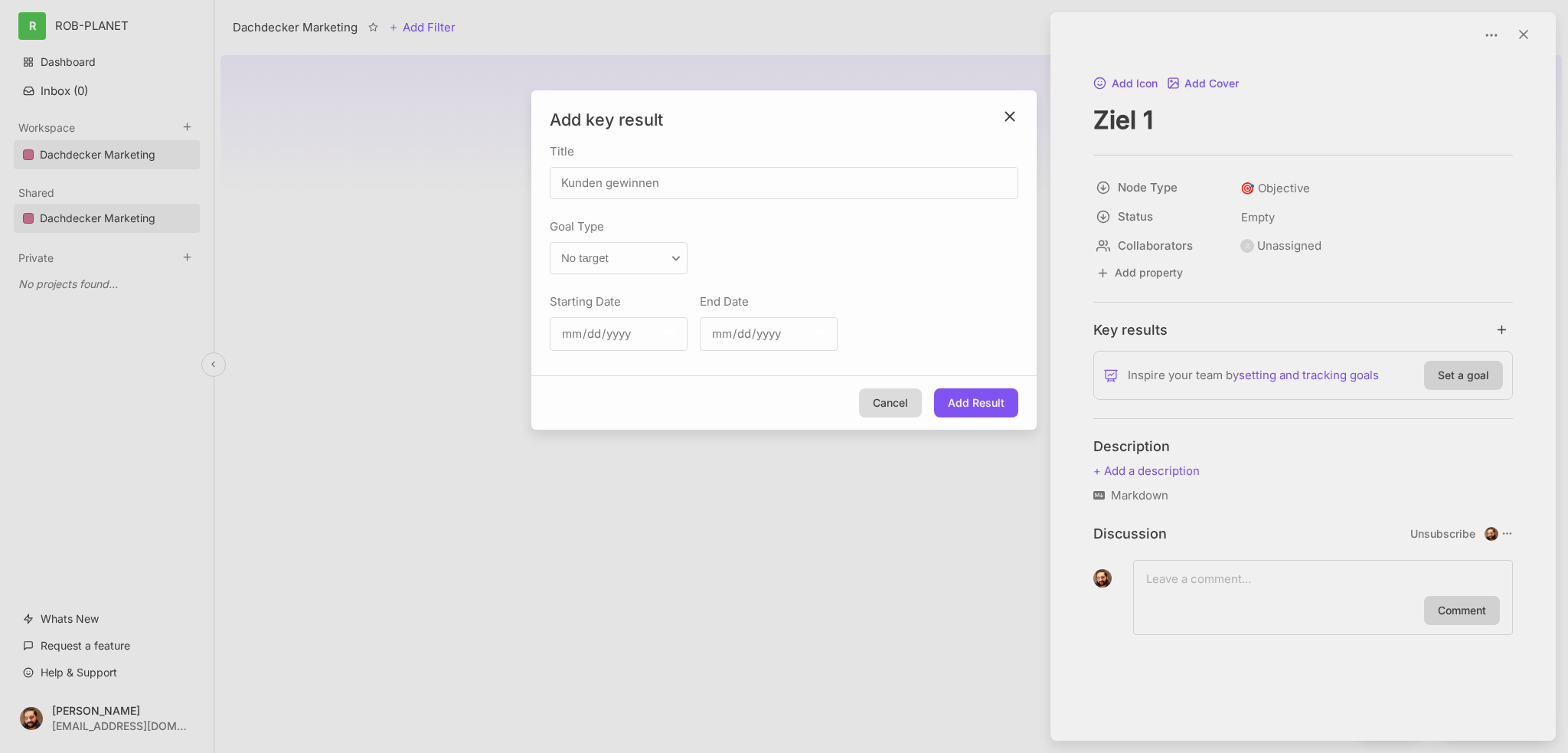
click at [925, 317] on div "Starting Date [DATE] End Date [DATE]" at bounding box center [784, 331] width 469 height 77
click at [956, 395] on button "Add Result" at bounding box center [975, 403] width 84 height 29
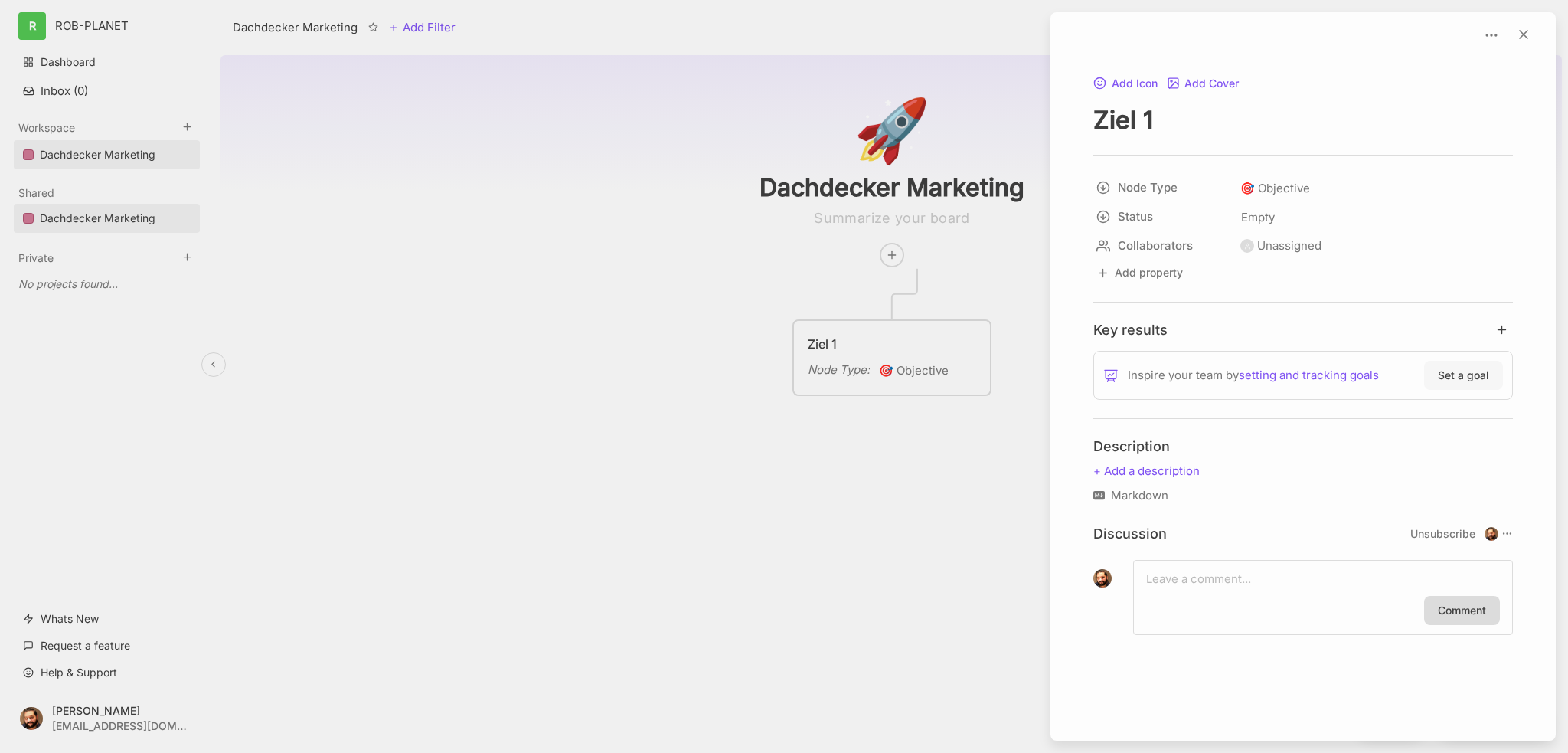
click at [1462, 378] on button "Set a goal" at bounding box center [1463, 375] width 79 height 29
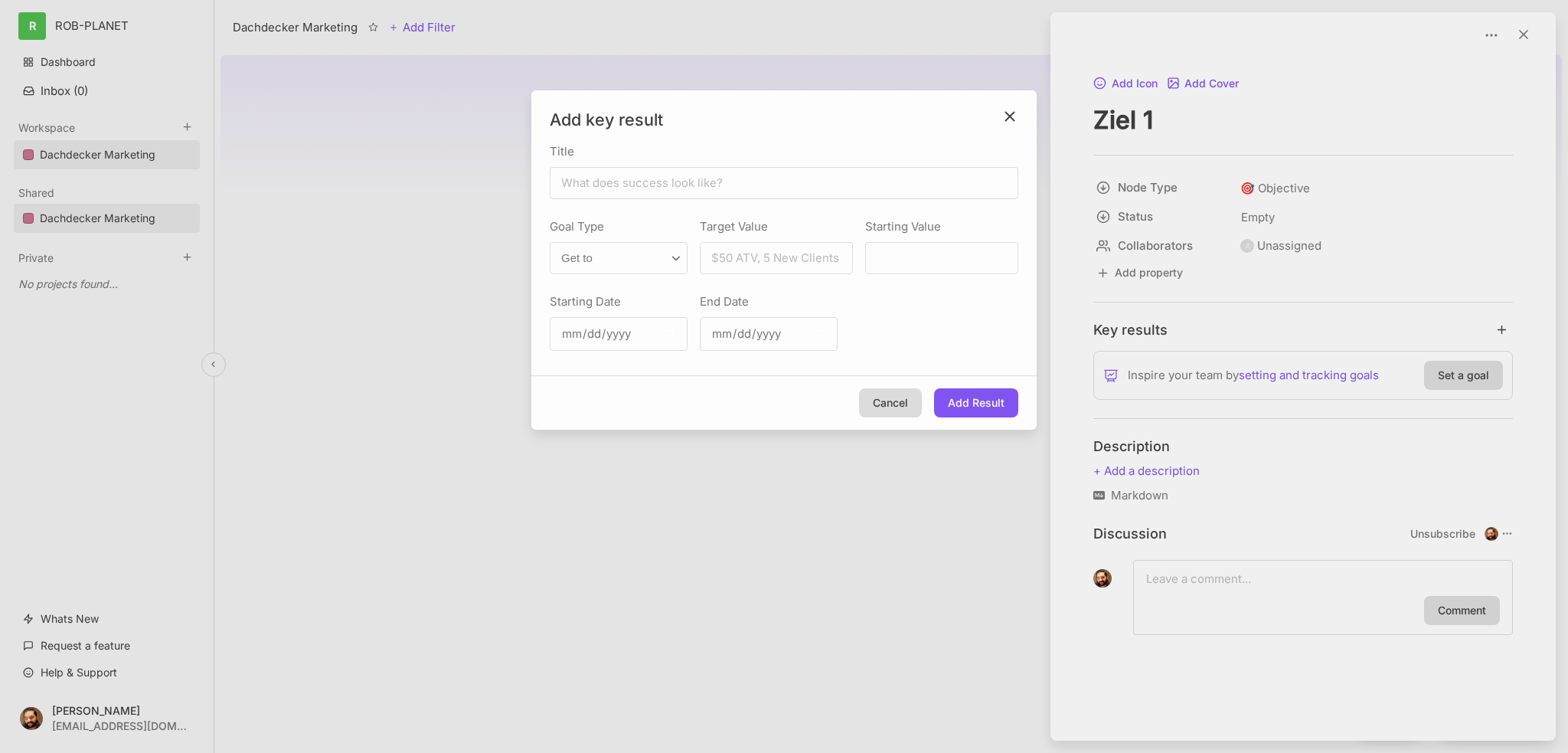
click at [1003, 115] on icon "close modal" at bounding box center [1010, 117] width 18 height 18
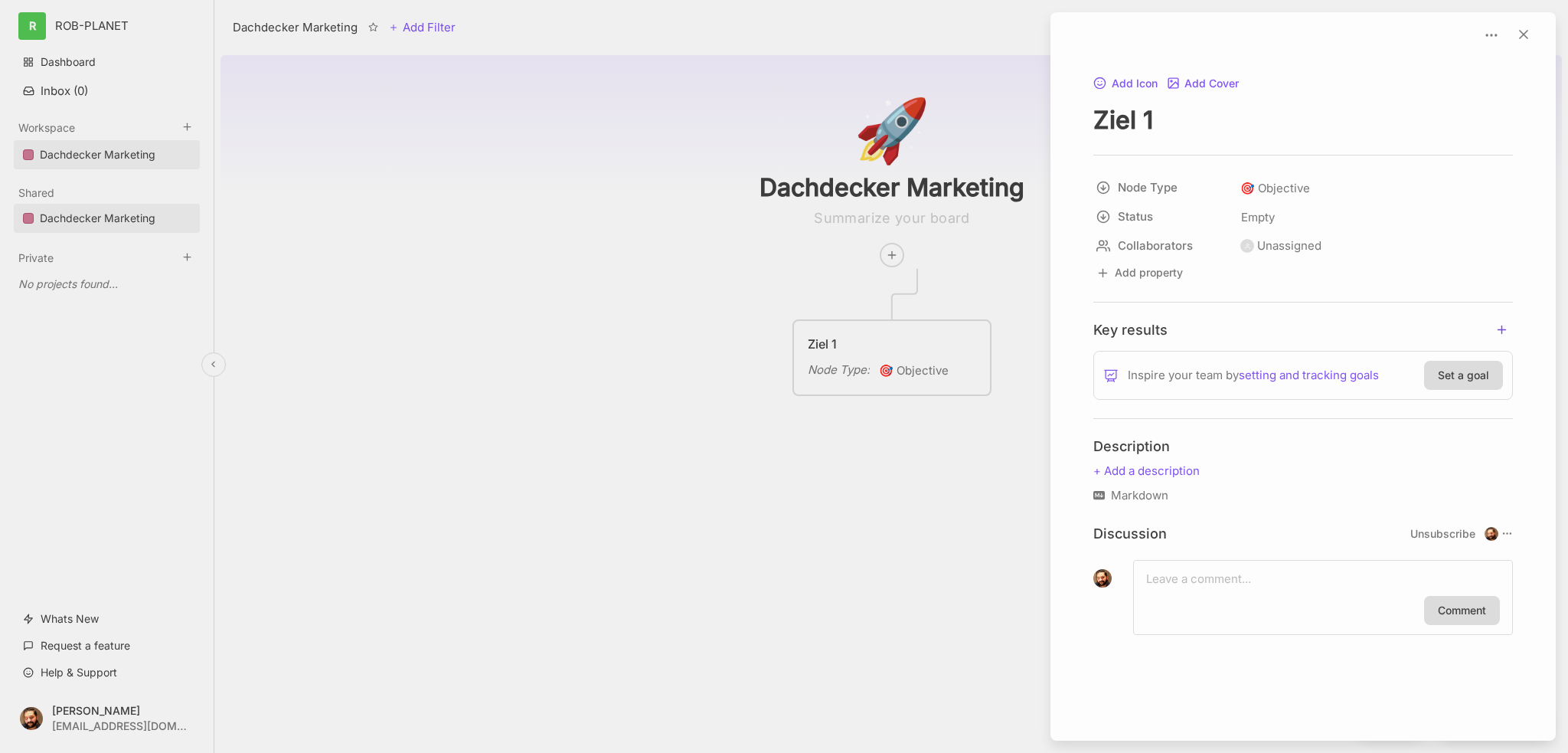
click at [1505, 334] on icon "add key result" at bounding box center [1502, 330] width 14 height 14
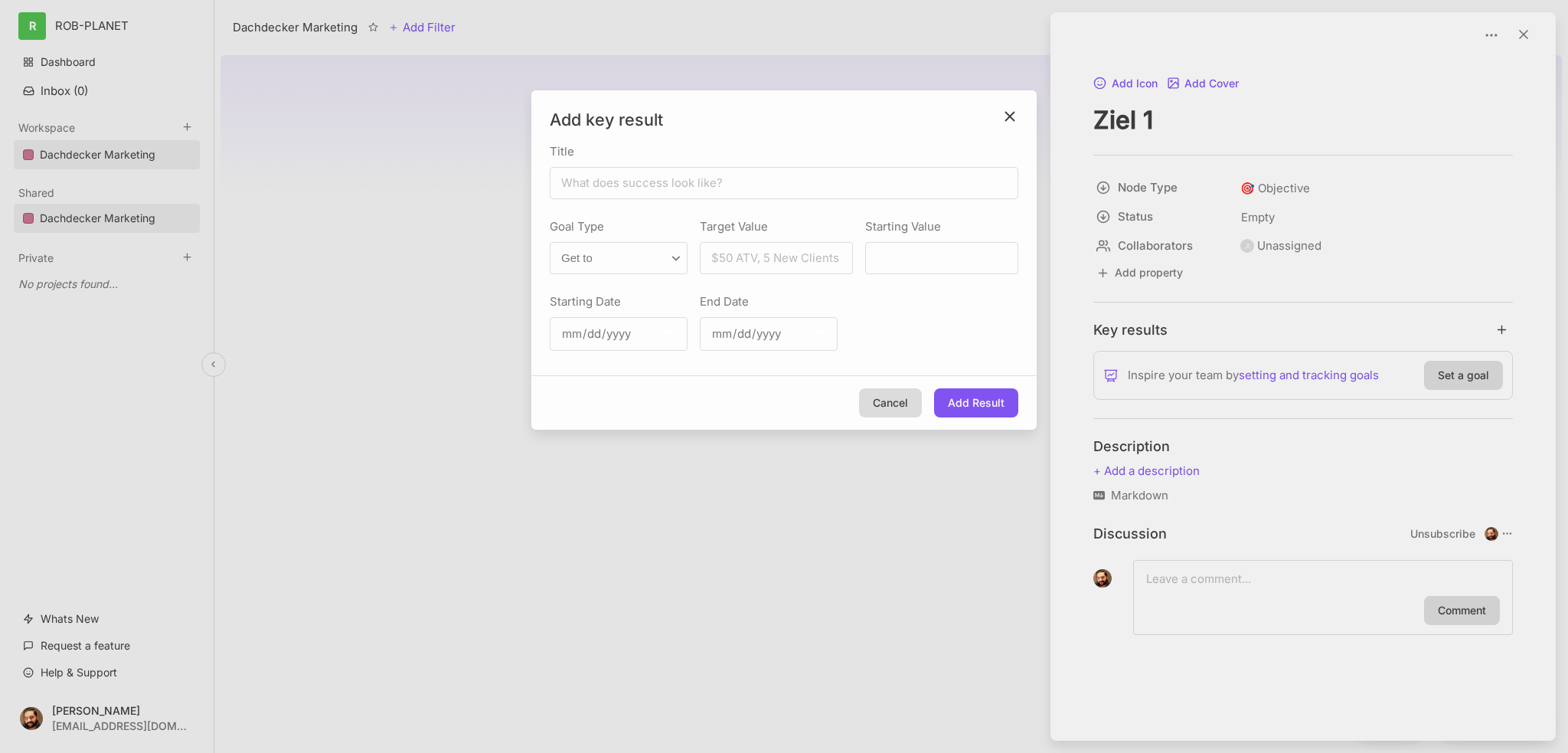
click at [1009, 117] on line "close modal" at bounding box center [1009, 117] width 8 height 8
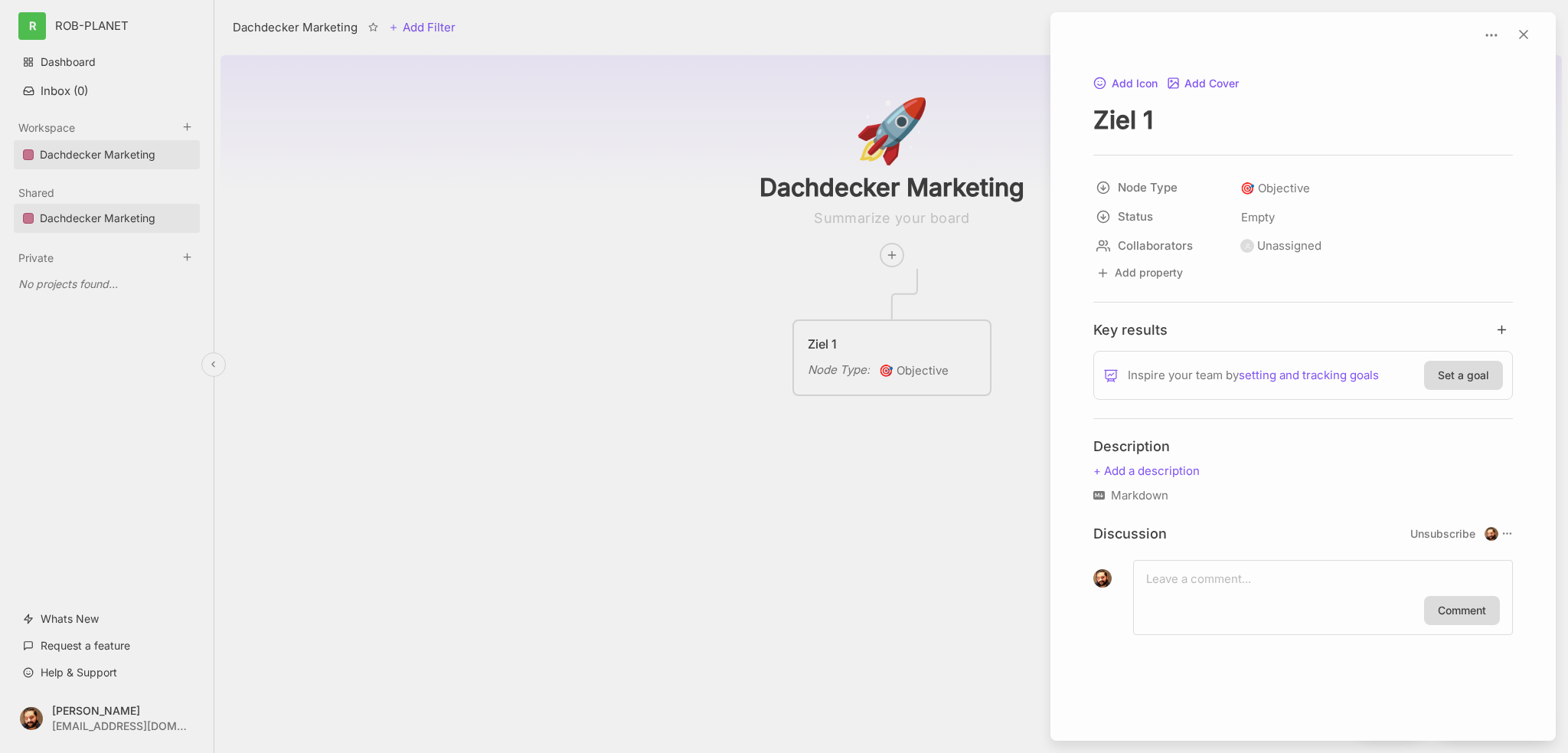
drag, startPoint x: 787, startPoint y: 317, endPoint x: 590, endPoint y: 271, distance: 202.3
click at [590, 271] on div at bounding box center [784, 376] width 1568 height 753
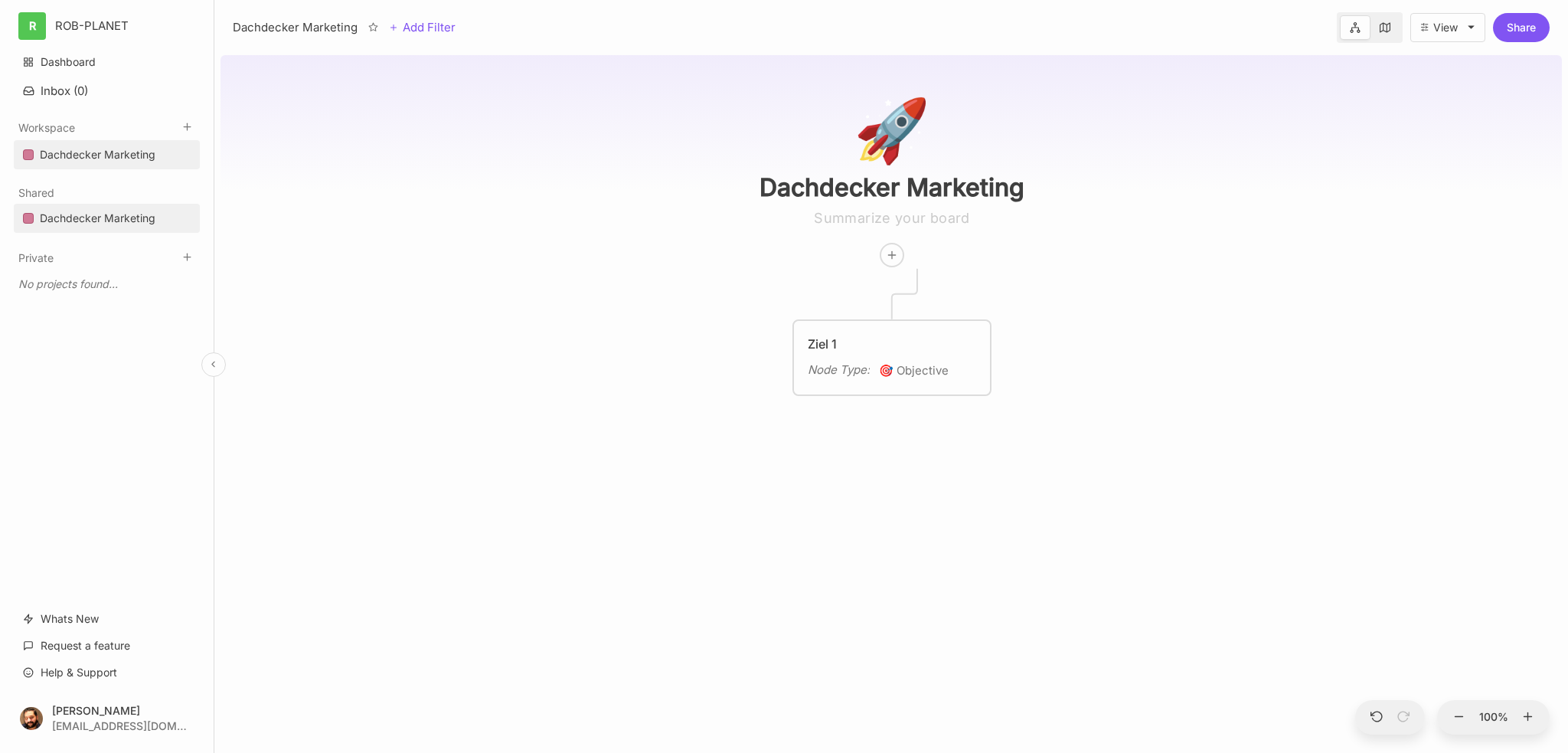
drag, startPoint x: 603, startPoint y: 241, endPoint x: 504, endPoint y: 222, distance: 100.8
click at [845, 315] on div "🚀 Dachdecker Marketing Ziel 1 Node Type : 🎯 Objective" at bounding box center [890, 401] width 1341 height 704
click at [1378, 718] on icon at bounding box center [1377, 716] width 14 height 14
click at [1399, 718] on icon at bounding box center [1402, 716] width 14 height 14
click at [843, 353] on div "Ziel 1 Node Type : 🎯 Objective" at bounding box center [891, 357] width 169 height 46
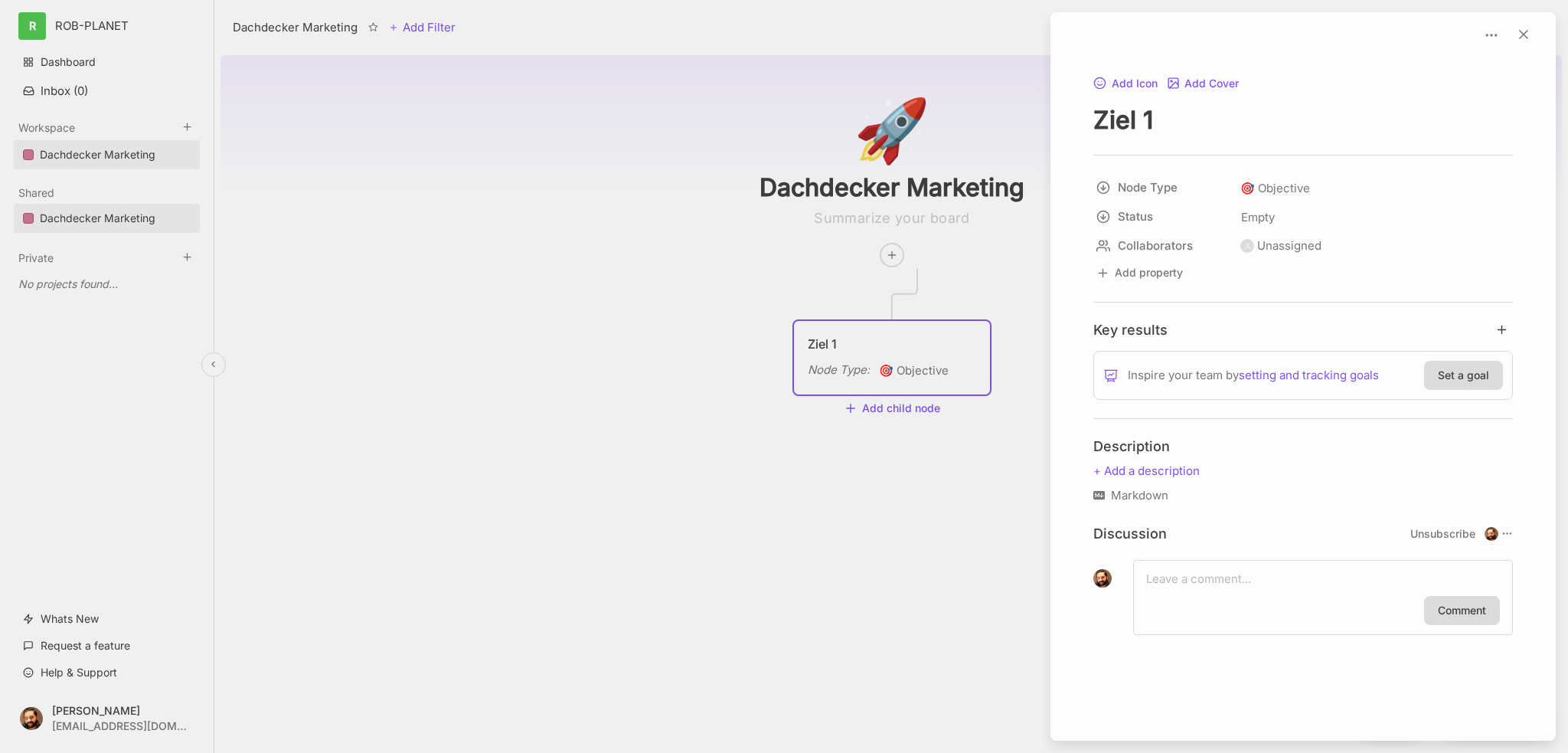
click at [858, 470] on div at bounding box center [784, 376] width 1568 height 753
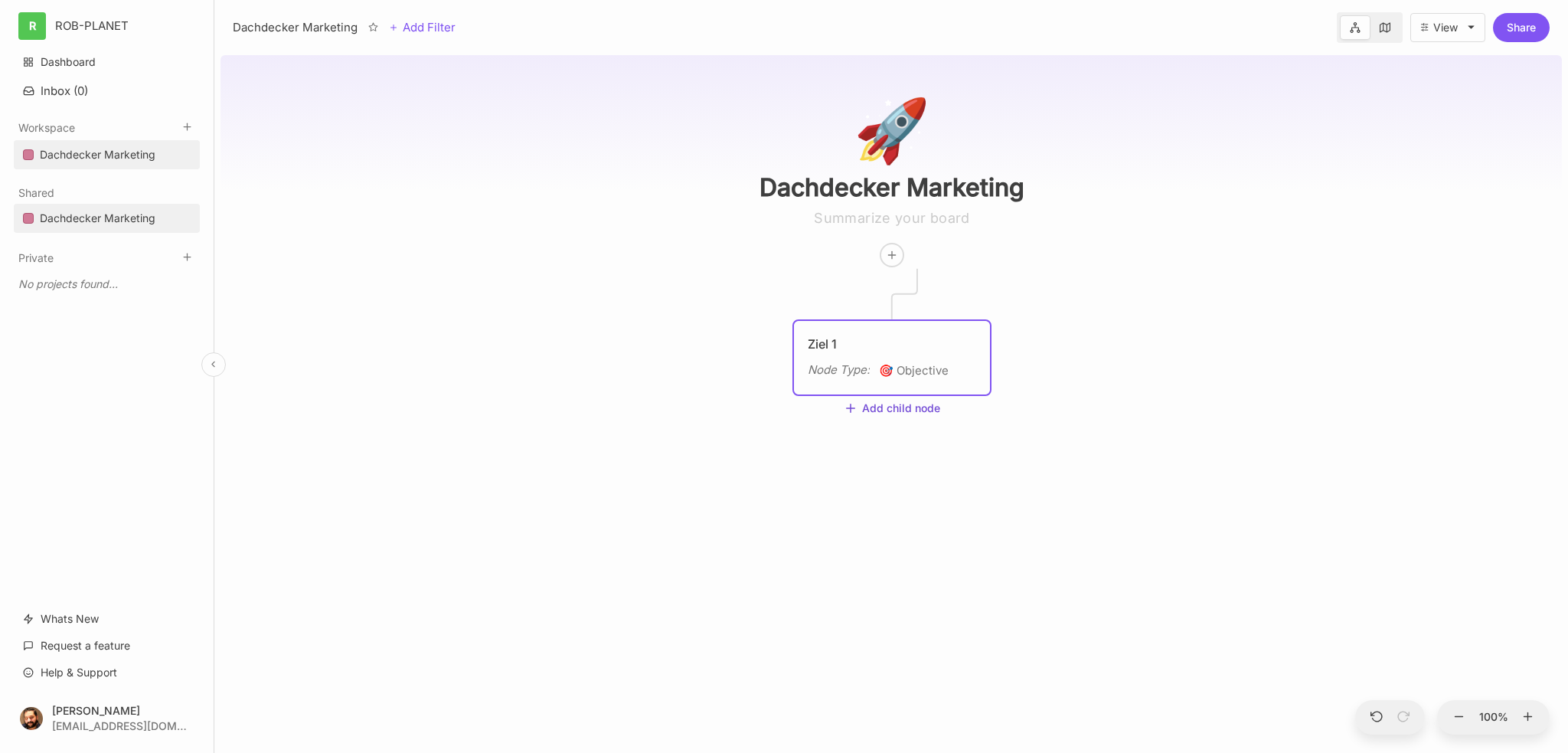
click at [877, 409] on button "Add child node" at bounding box center [892, 409] width 96 height 14
click at [867, 485] on span "📈 Key Result" at bounding box center [879, 486] width 68 height 19
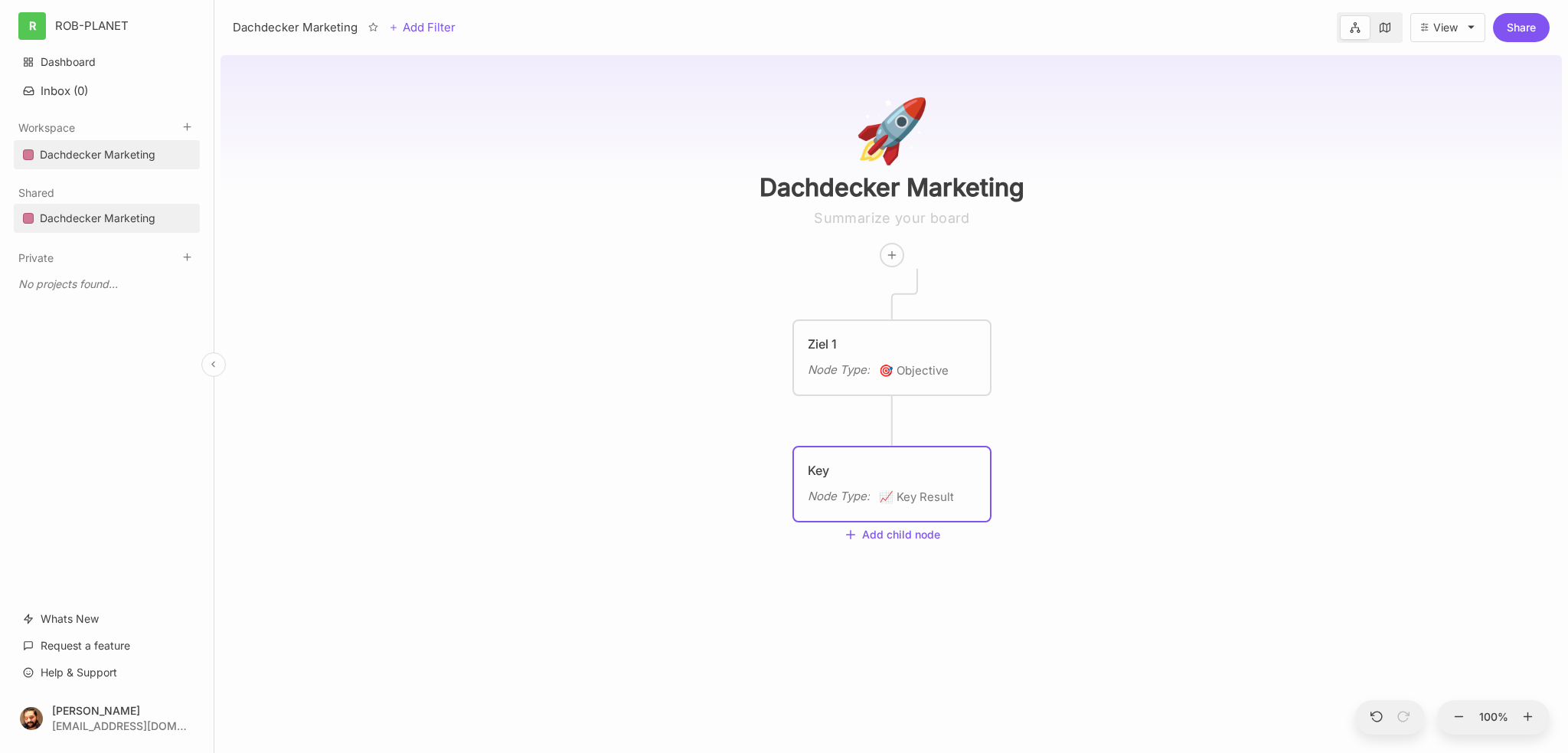
type textarea "Key 1"
click at [902, 475] on div "Key 1" at bounding box center [891, 470] width 169 height 19
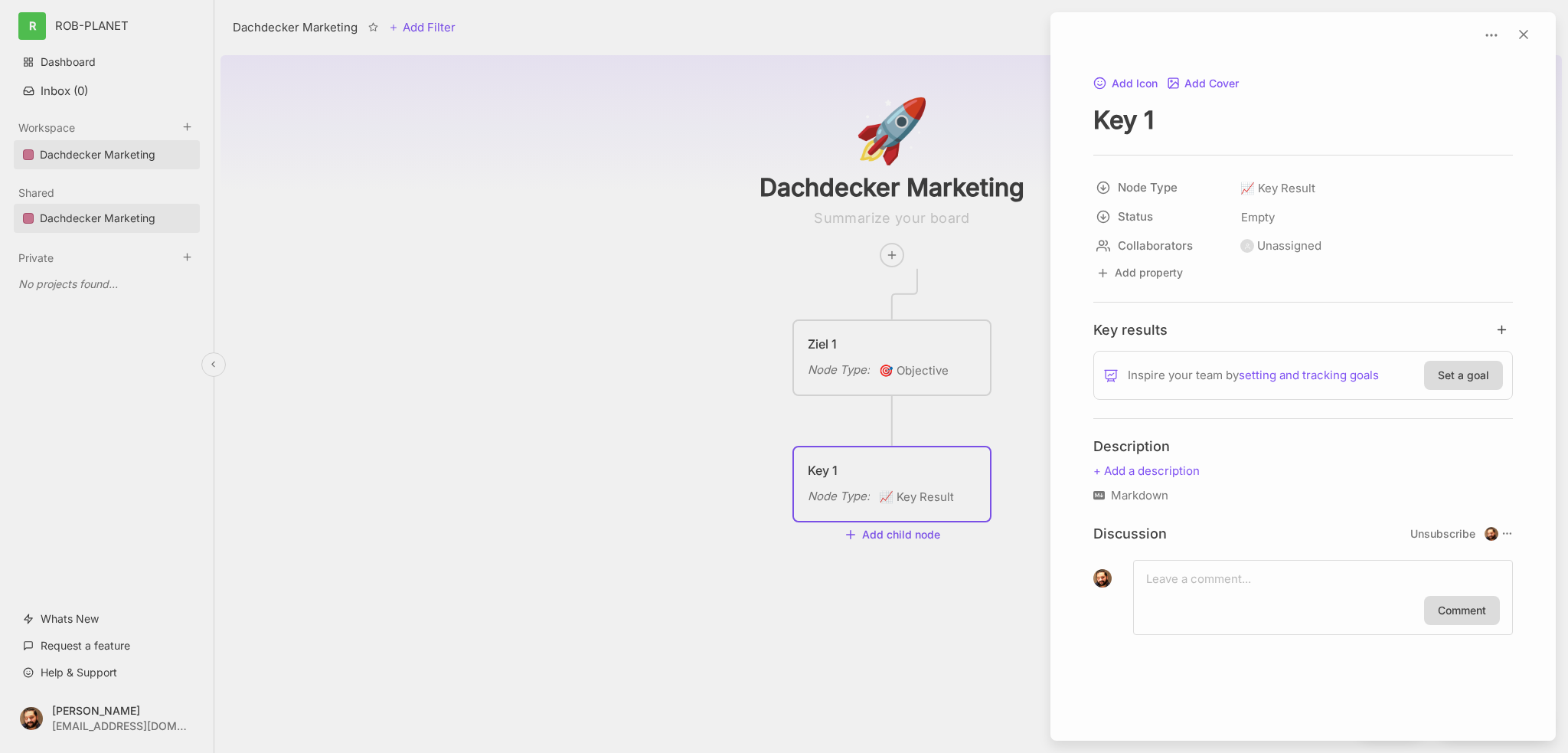
click at [921, 334] on div at bounding box center [784, 376] width 1568 height 753
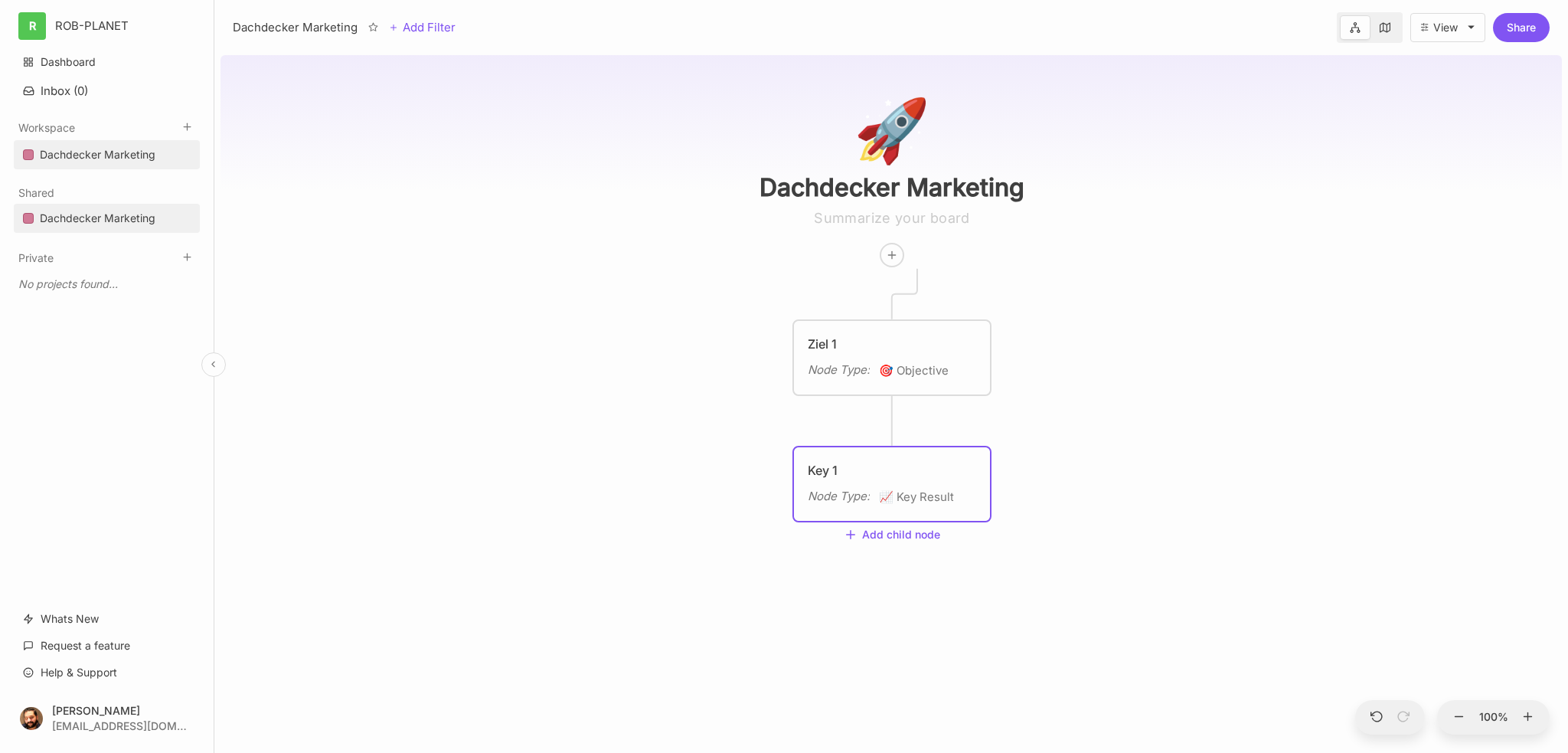
click at [908, 342] on div "Ziel 1" at bounding box center [891, 343] width 169 height 19
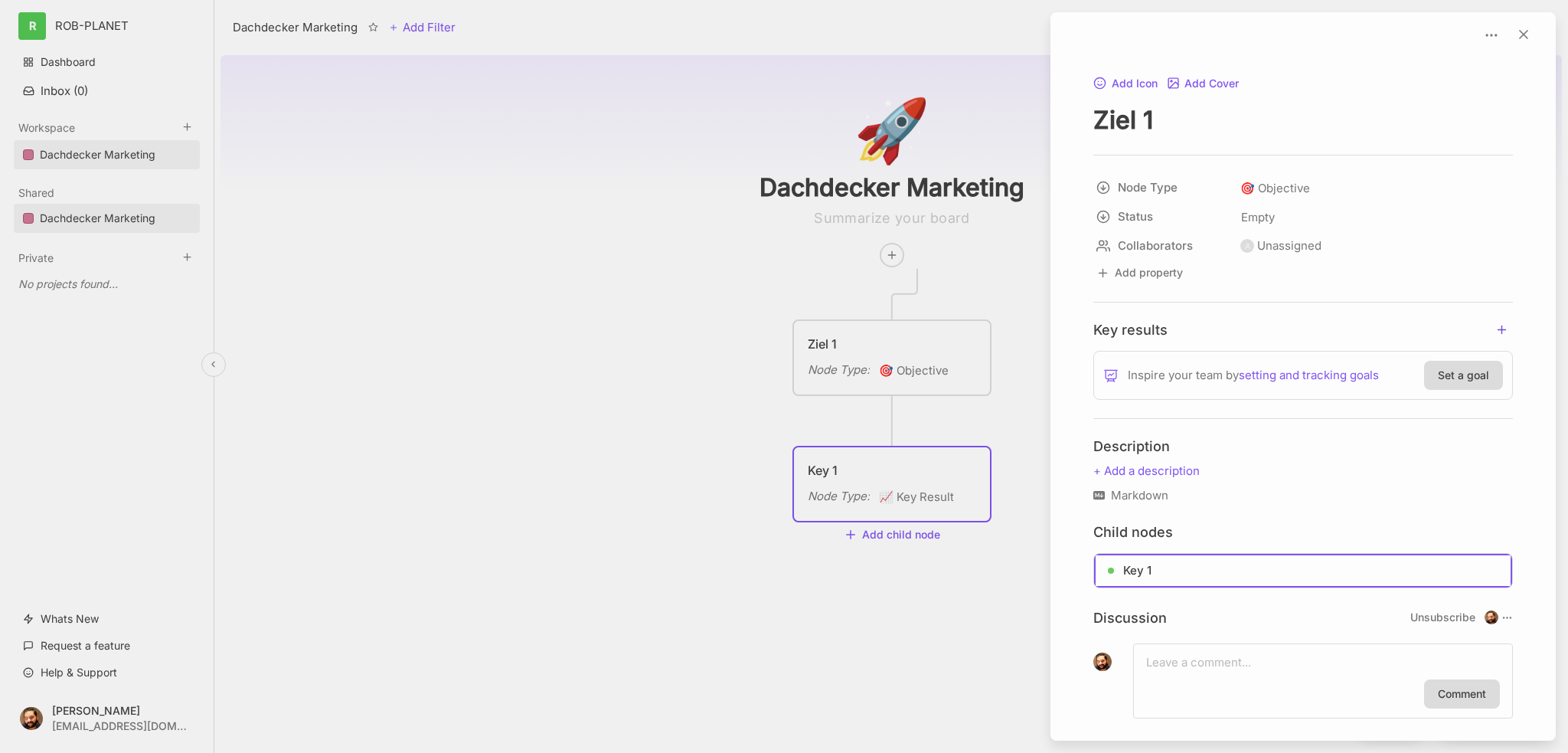
click at [1495, 331] on icon "add key result" at bounding box center [1502, 330] width 14 height 14
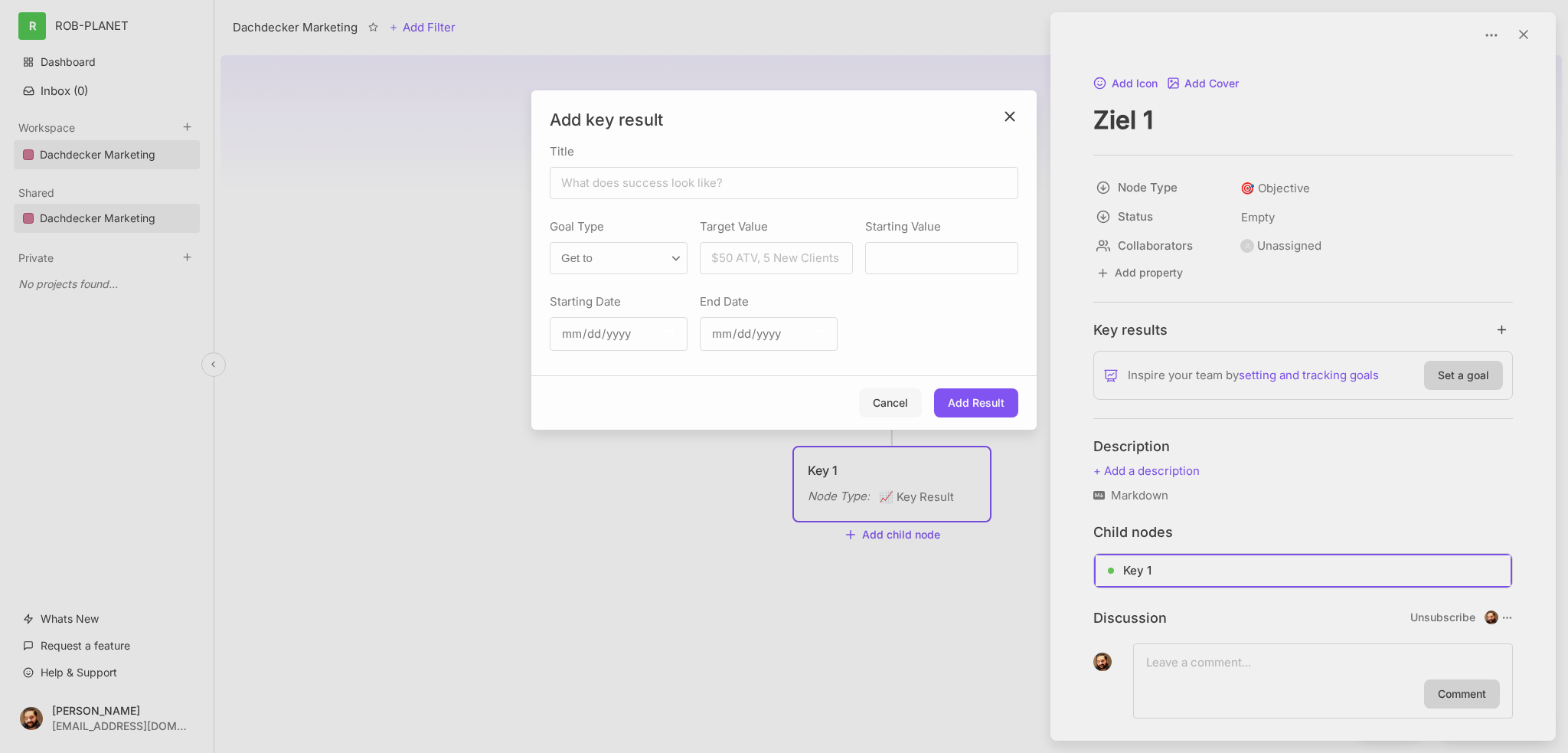
click at [893, 399] on button "Cancel" at bounding box center [890, 403] width 63 height 29
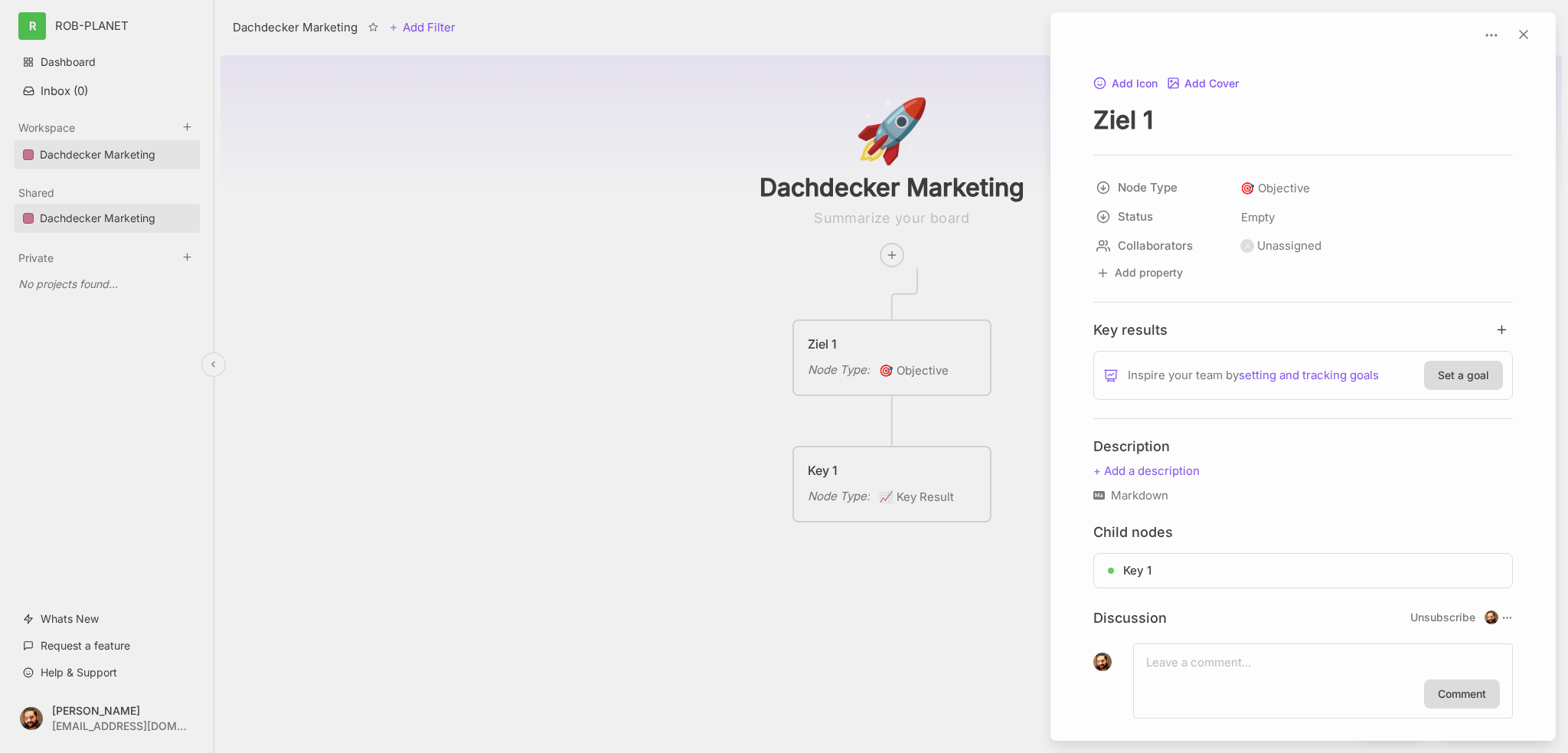
click at [923, 270] on div at bounding box center [784, 376] width 1568 height 753
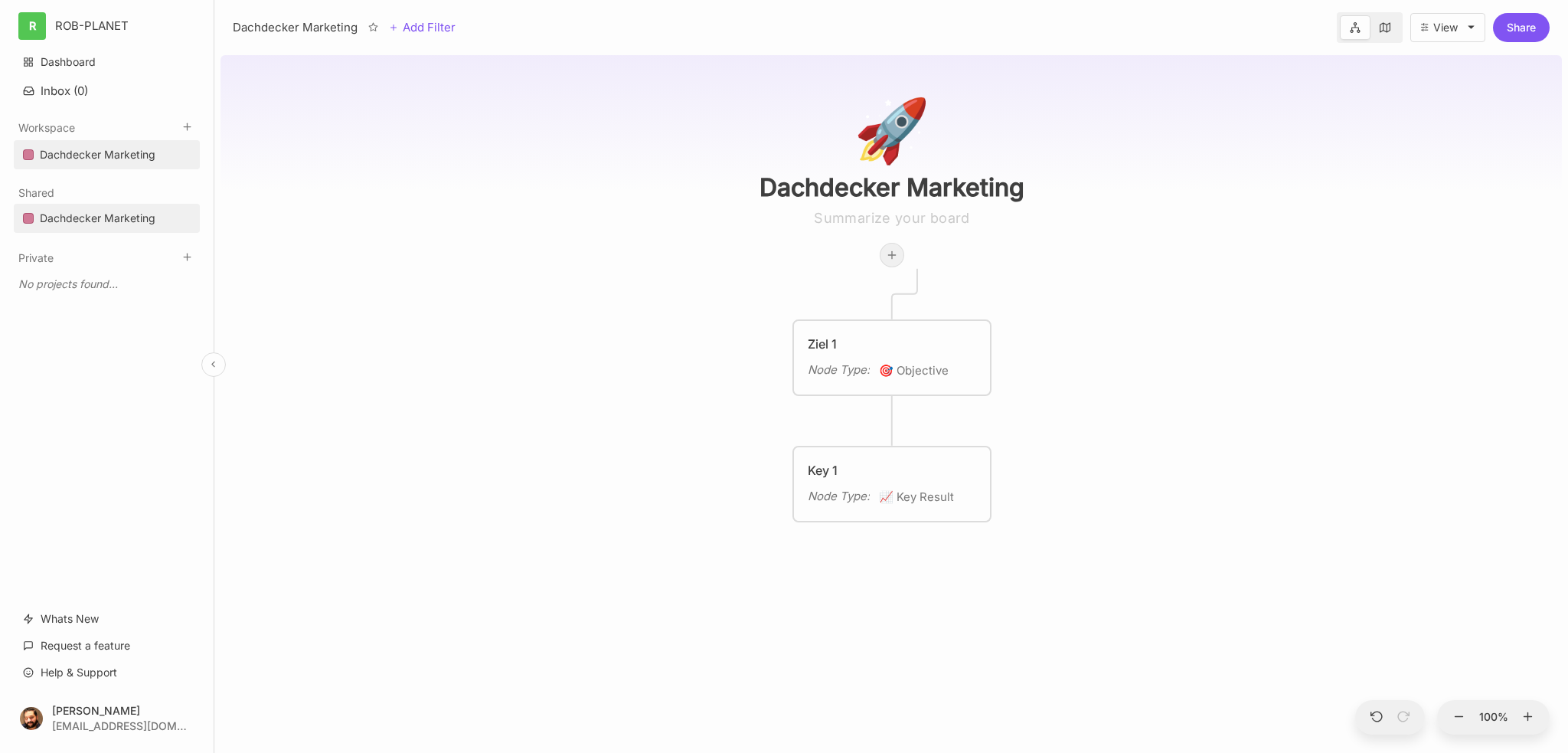
click at [898, 252] on icon at bounding box center [891, 255] width 12 height 12
click at [912, 314] on span "🎯 Objective" at bounding box center [902, 312] width 64 height 19
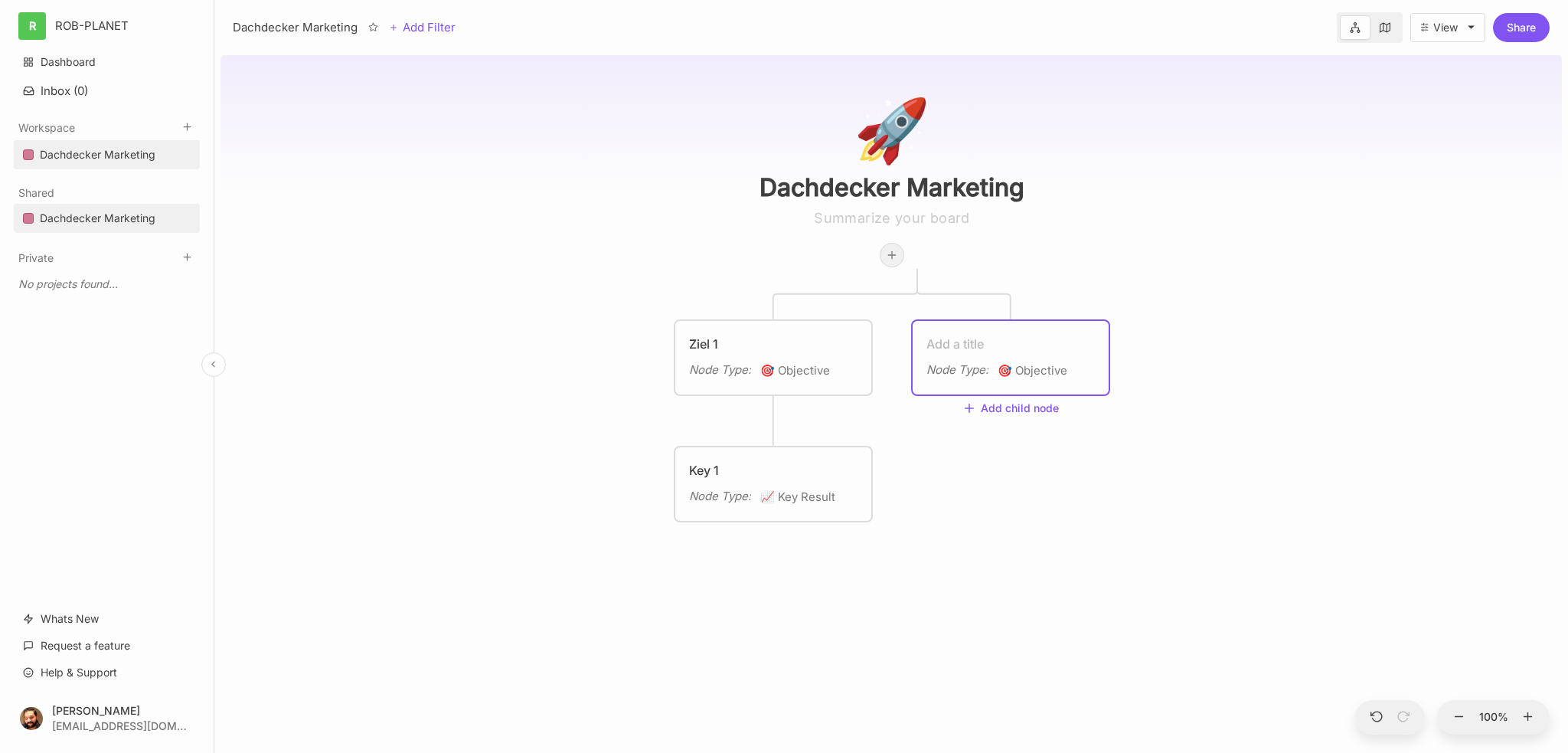
click at [898, 258] on icon at bounding box center [891, 255] width 12 height 12
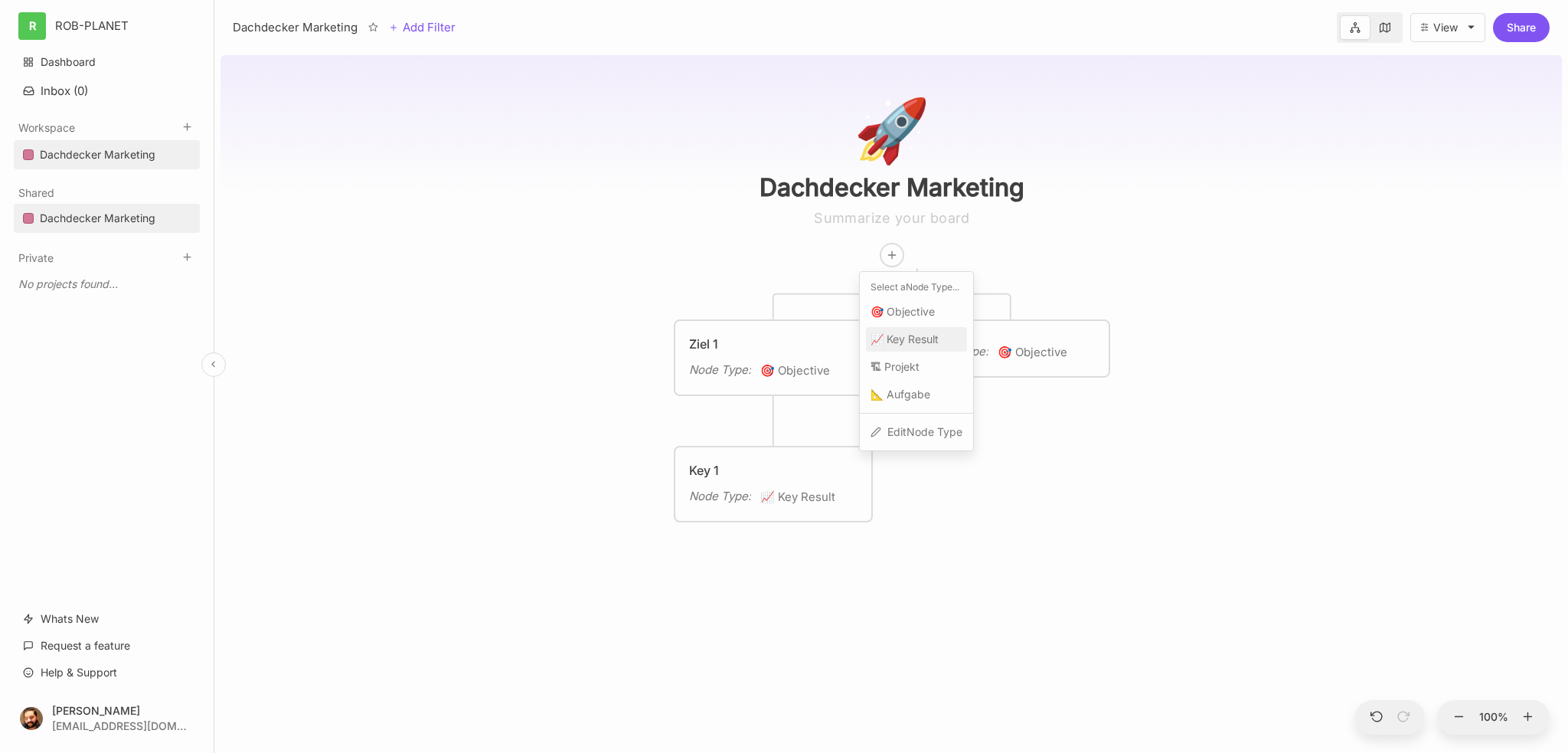
drag, startPoint x: 903, startPoint y: 353, endPoint x: 904, endPoint y: 342, distance: 11.0
click at [904, 342] on div "Select a Node Type ... 🎯 Objective 📈 Key Result 🏗 Projekt 📐 Aufgabe Edit Node T…" at bounding box center [916, 361] width 115 height 180
click at [904, 342] on span "📈 Key Result" at bounding box center [904, 339] width 68 height 19
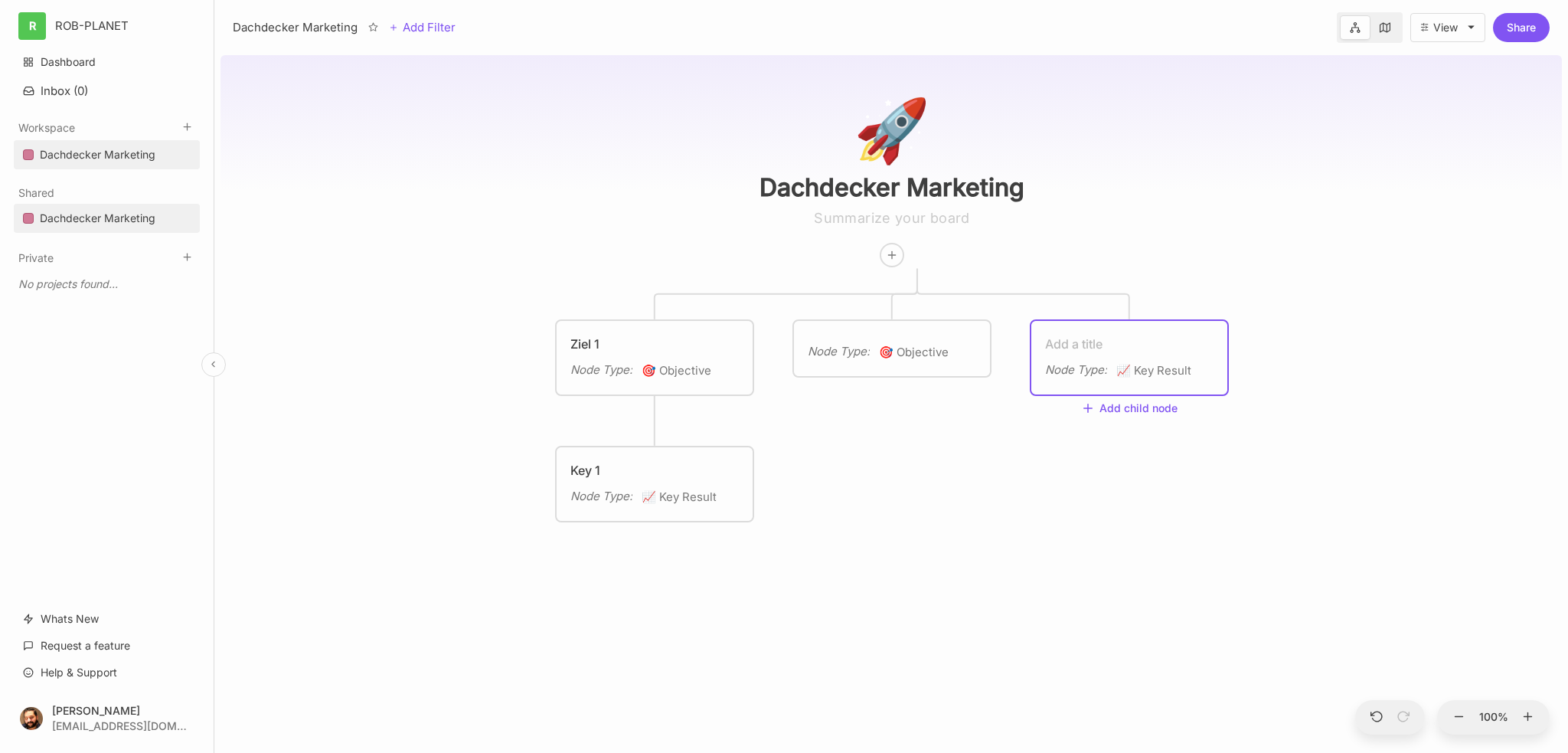
click at [1167, 351] on textarea at bounding box center [1129, 343] width 169 height 19
click at [990, 448] on div "🚀 Dachdecker Marketing Ziel 1 Node Type : 🎯 Objective Node Type : 🎯 Objective N…" at bounding box center [890, 401] width 1341 height 704
click at [1057, 338] on div "Node Type : 📈 Key Result" at bounding box center [1129, 348] width 196 height 55
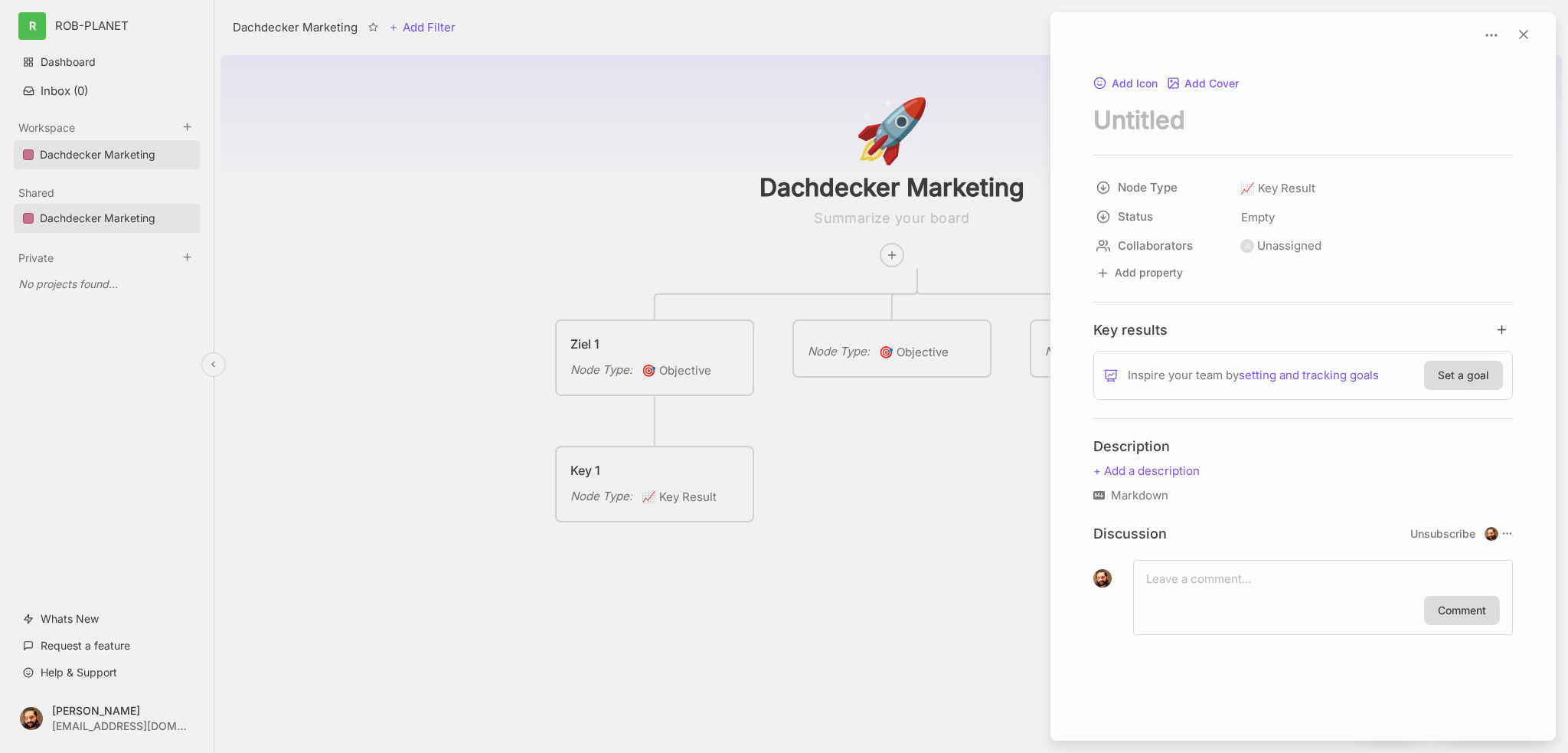
click at [1500, 35] on div at bounding box center [1491, 35] width 24 height 21
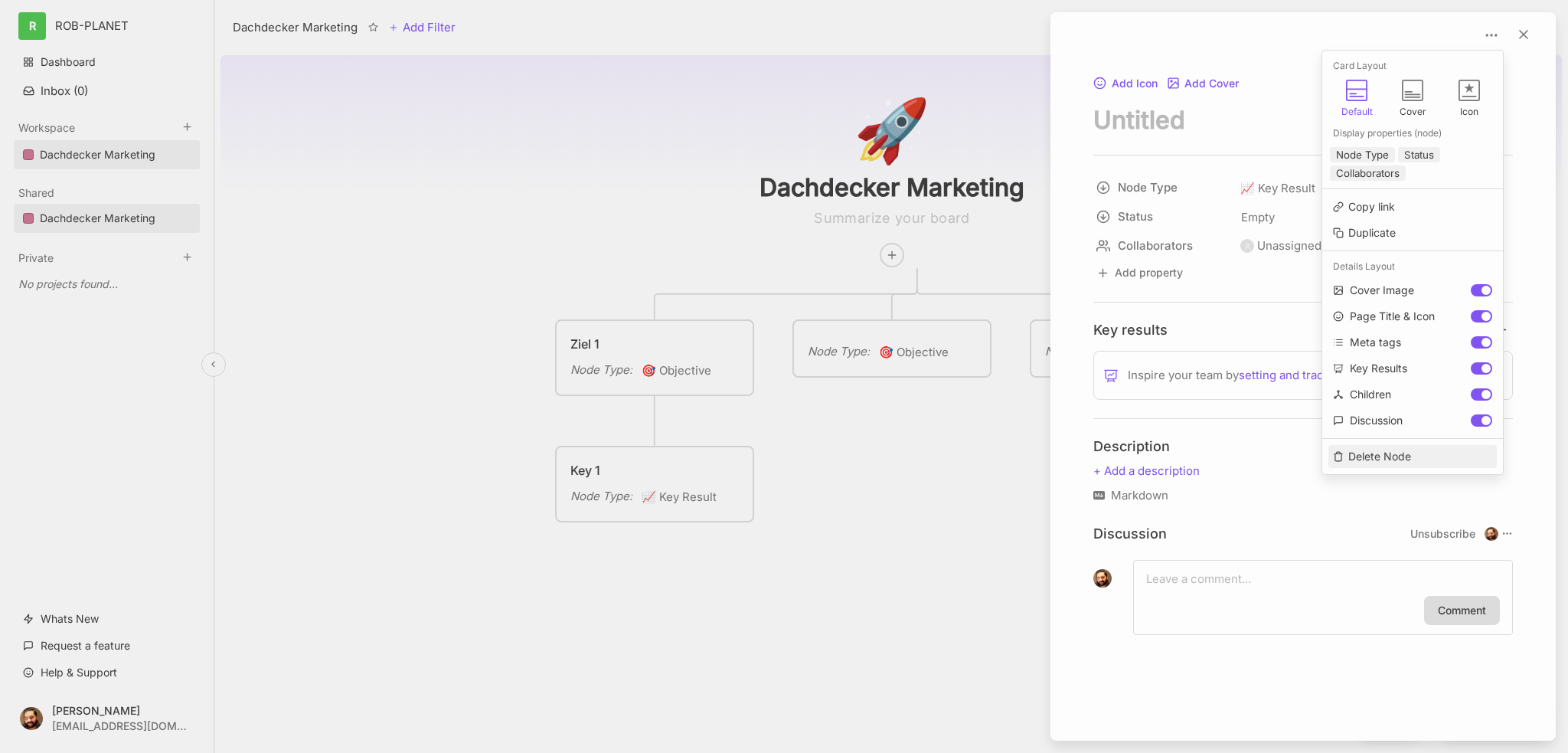
click at [1371, 458] on button "Delete Node" at bounding box center [1412, 456] width 169 height 23
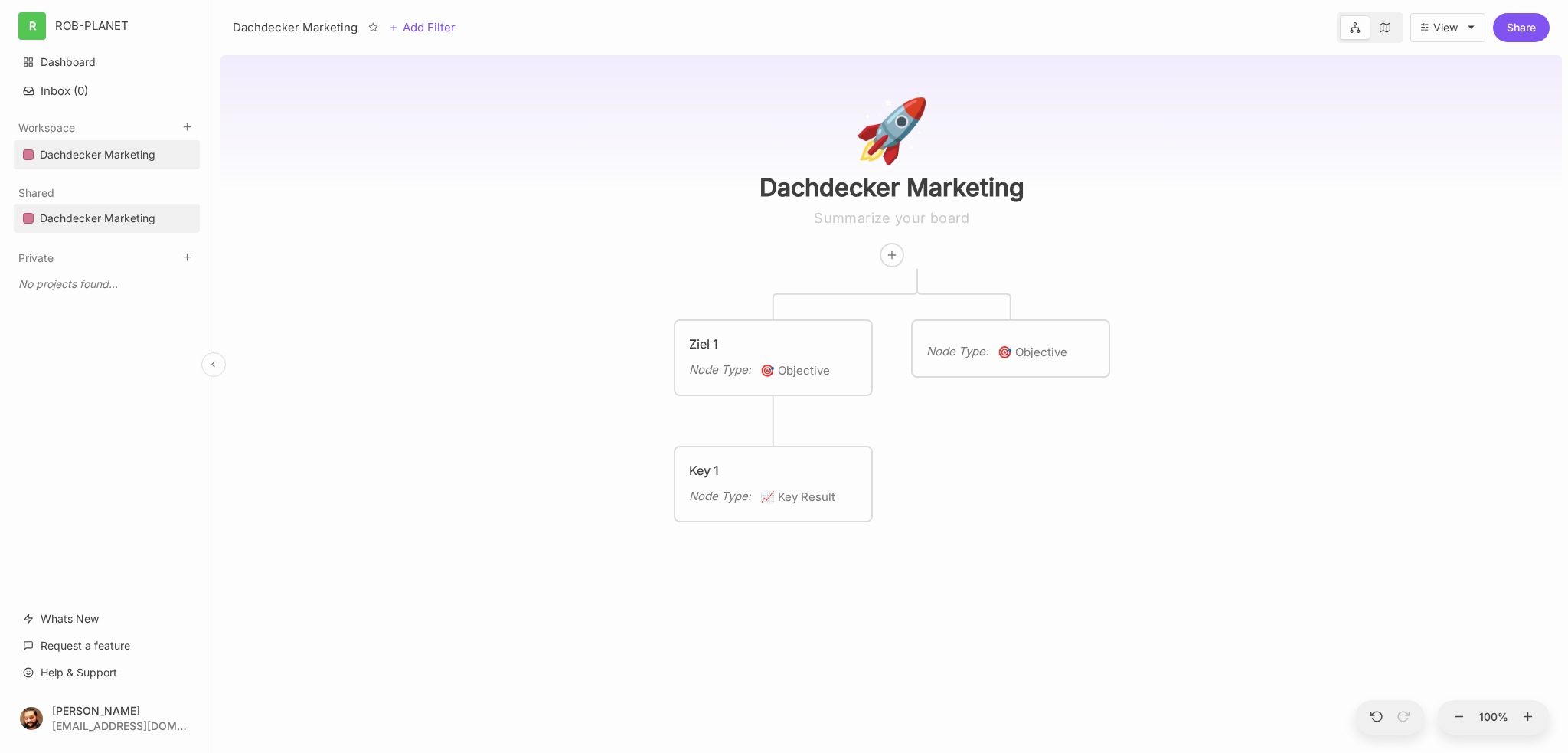
click at [1084, 474] on div "🚀 Dachdecker Marketing Ziel 1 Node Type : 🎯 Objective Node Type : 🎯 Objective K…" at bounding box center [890, 401] width 1341 height 704
click at [764, 459] on div "Key 1 Node Type : 📈 Key Result" at bounding box center [773, 484] width 196 height 73
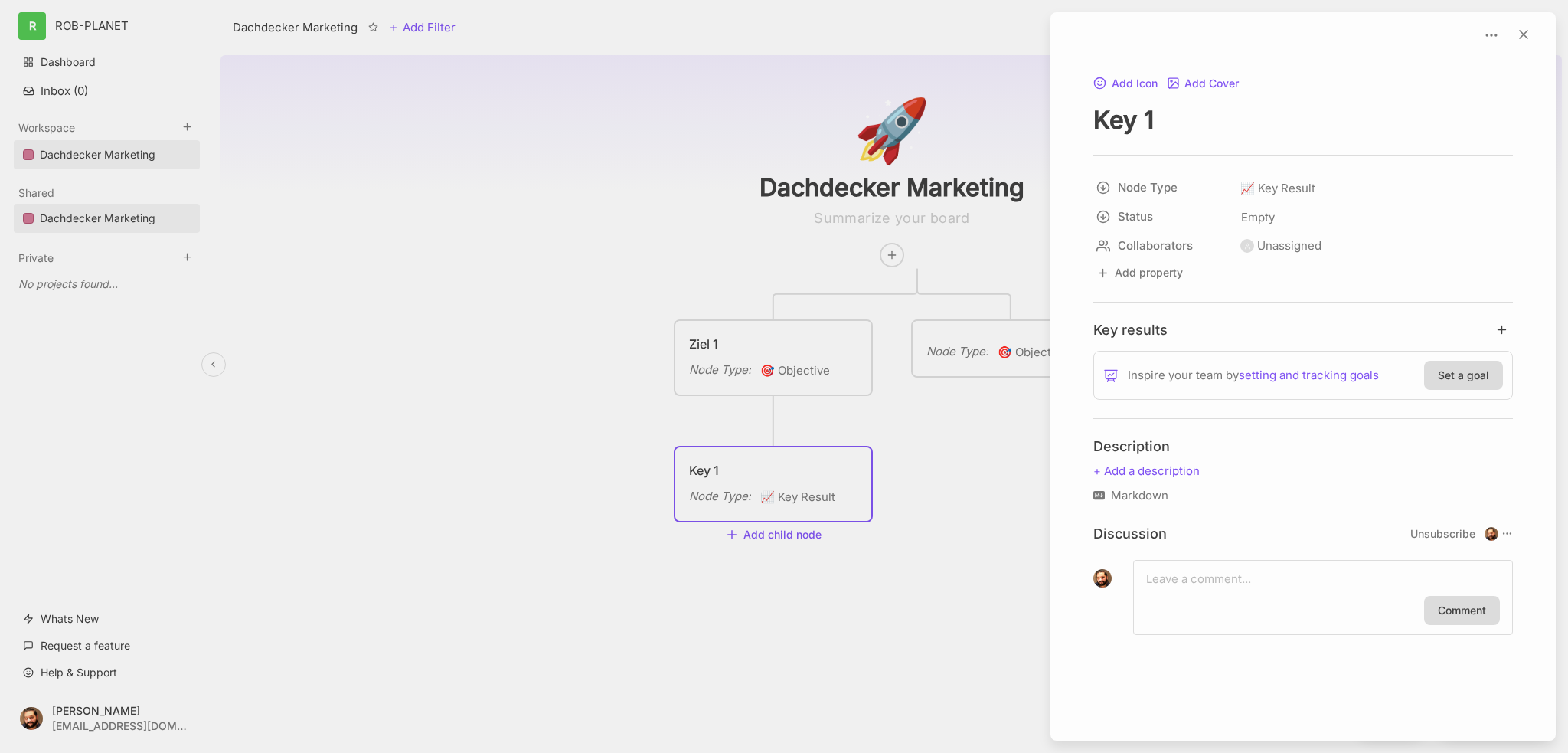
click at [762, 540] on div at bounding box center [784, 376] width 1568 height 753
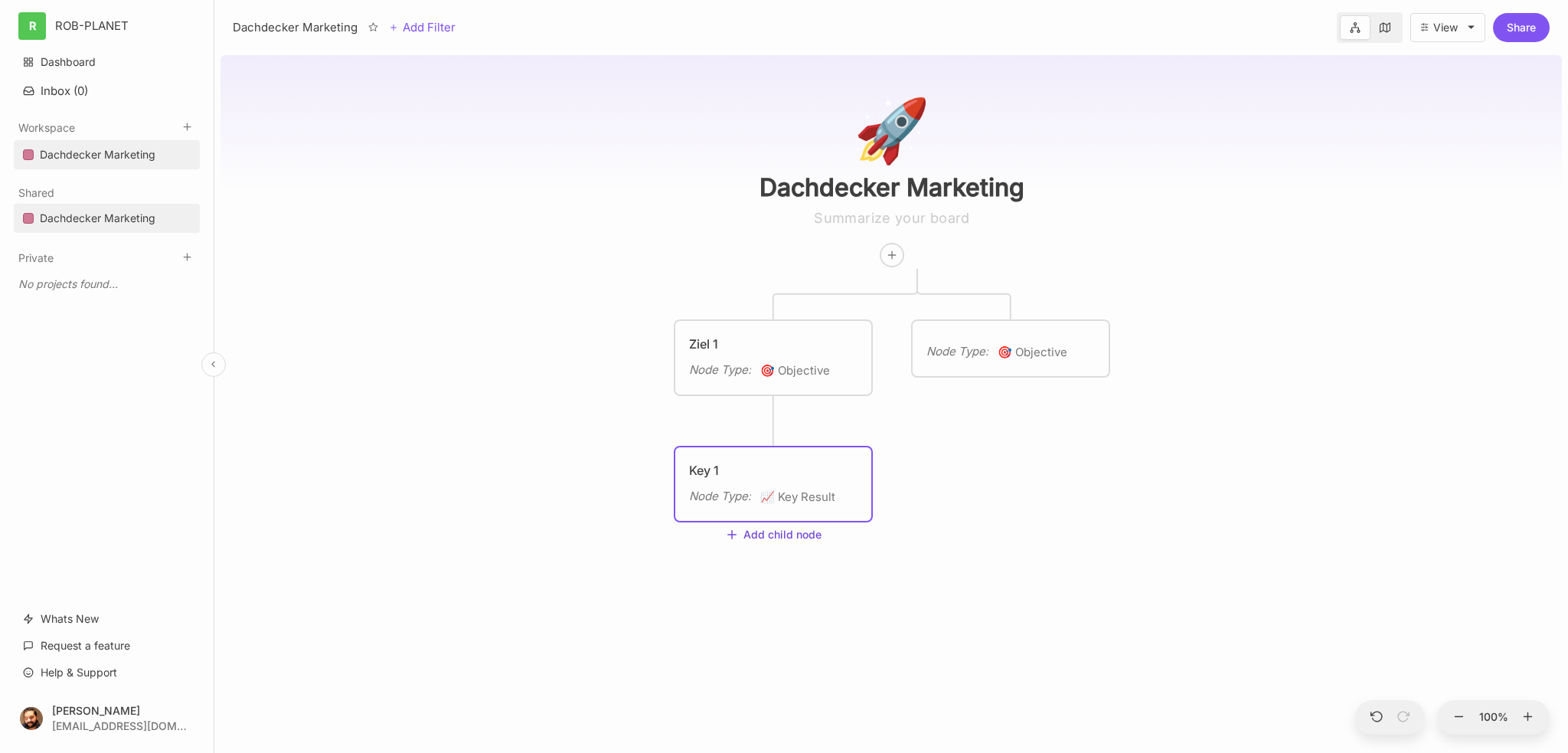
click at [757, 537] on button "Add child node" at bounding box center [773, 535] width 96 height 14
click at [755, 666] on span "📐 Aufgabe" at bounding box center [755, 667] width 60 height 19
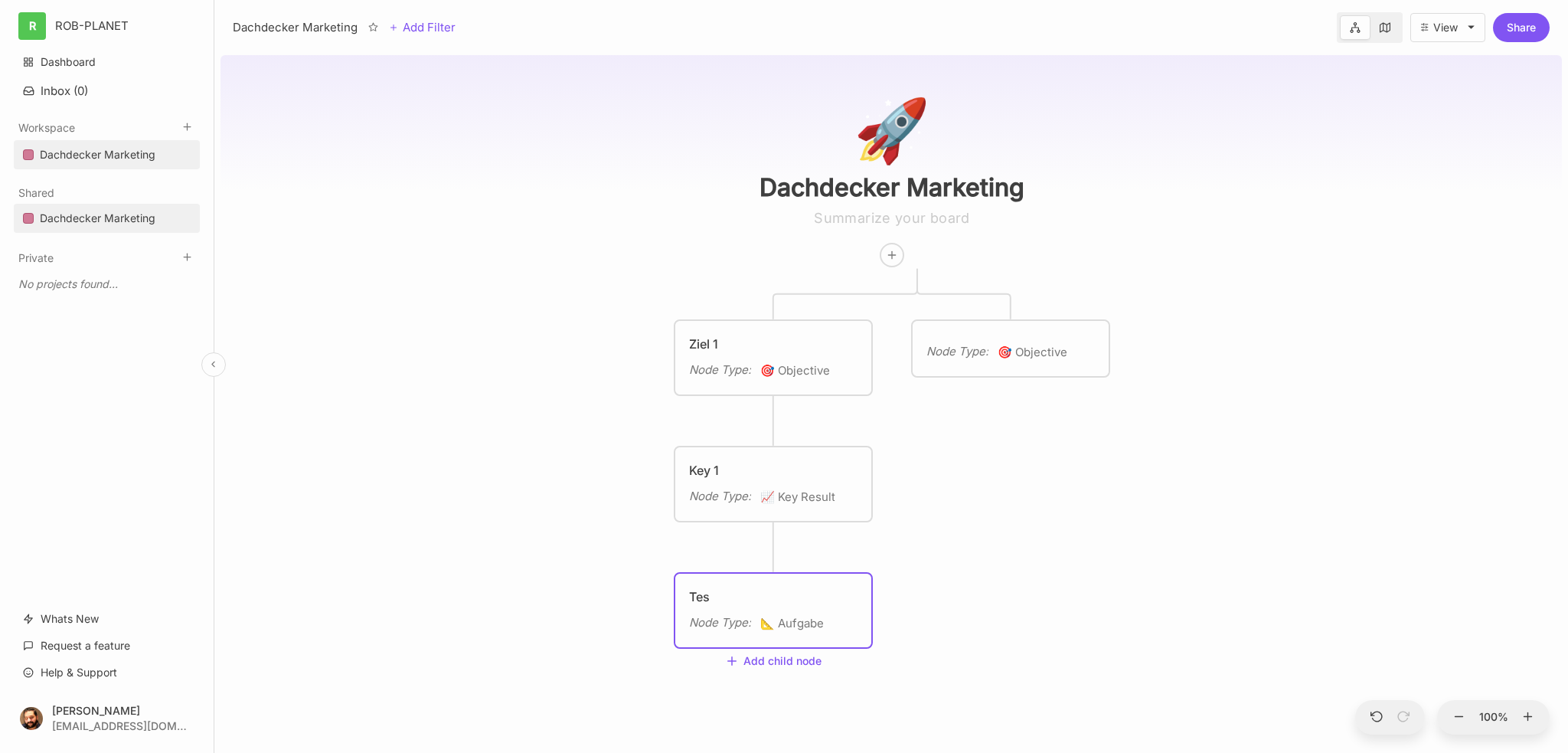
type textarea "Test"
click at [1137, 576] on div "🚀 Dachdecker Marketing Ziel 1 Node Type : 🎯 Objective Node Type : 🎯 Objective K…" at bounding box center [890, 401] width 1341 height 704
click at [712, 604] on div "Test" at bounding box center [773, 596] width 169 height 19
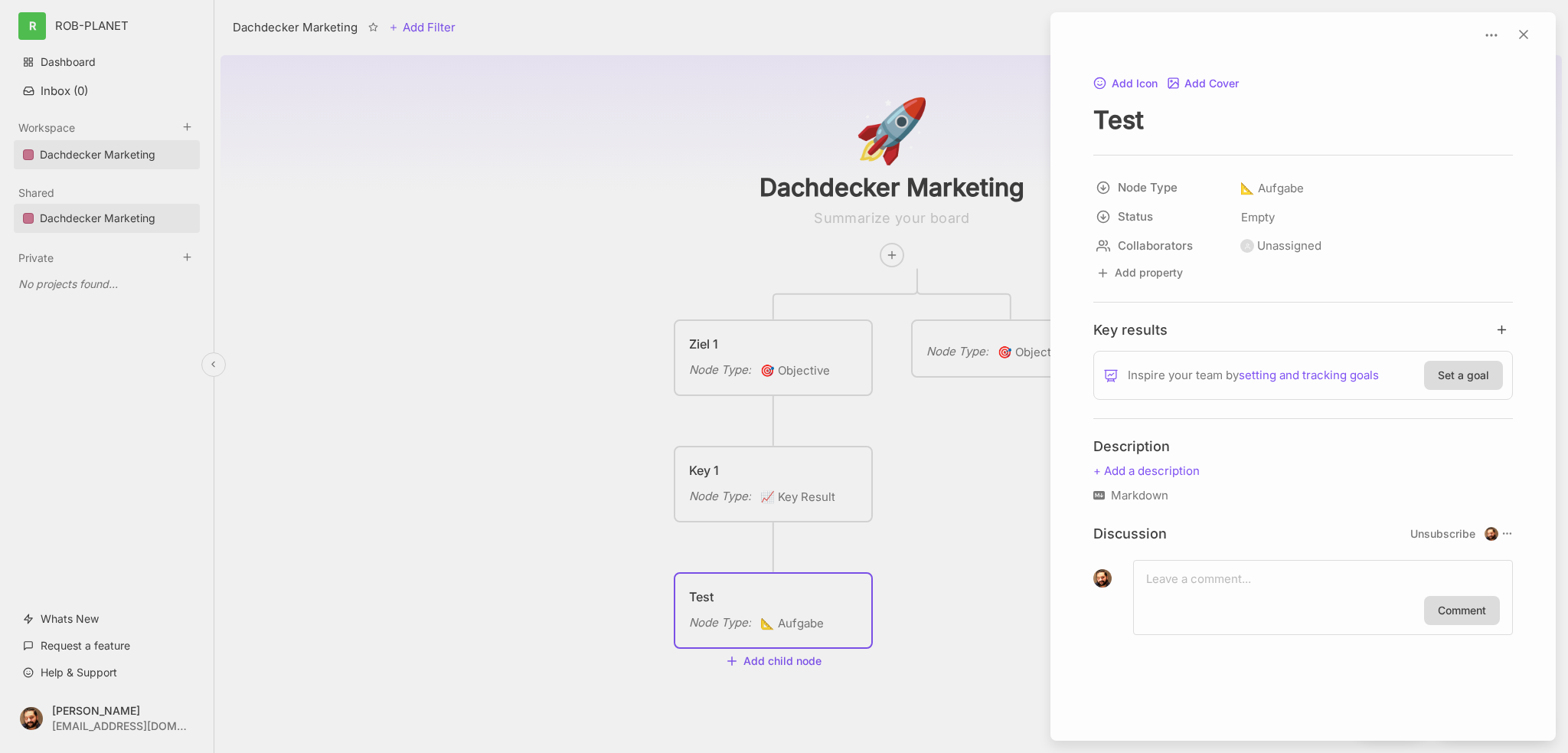
click at [507, 559] on div at bounding box center [784, 376] width 1568 height 753
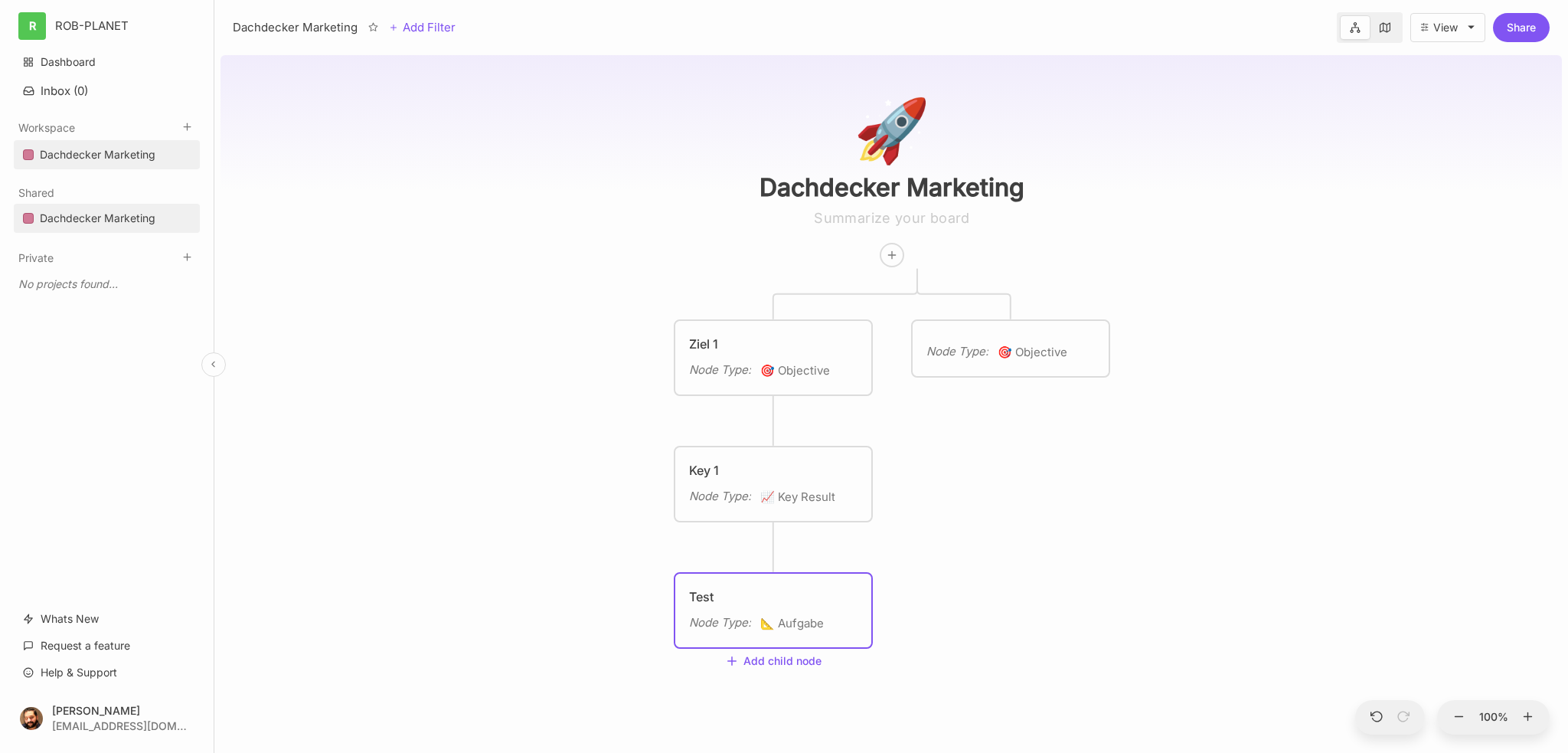
click at [108, 145] on div "Dachdecker Marketing" at bounding box center [98, 154] width 116 height 19
click at [105, 217] on div "Dachdecker Marketing" at bounding box center [98, 218] width 116 height 19
click at [92, 152] on div "Dachdecker Marketing" at bounding box center [98, 154] width 116 height 19
click at [106, 223] on div "Dachdecker Marketing" at bounding box center [98, 218] width 116 height 19
click at [1386, 29] on icon at bounding box center [1385, 27] width 11 height 11
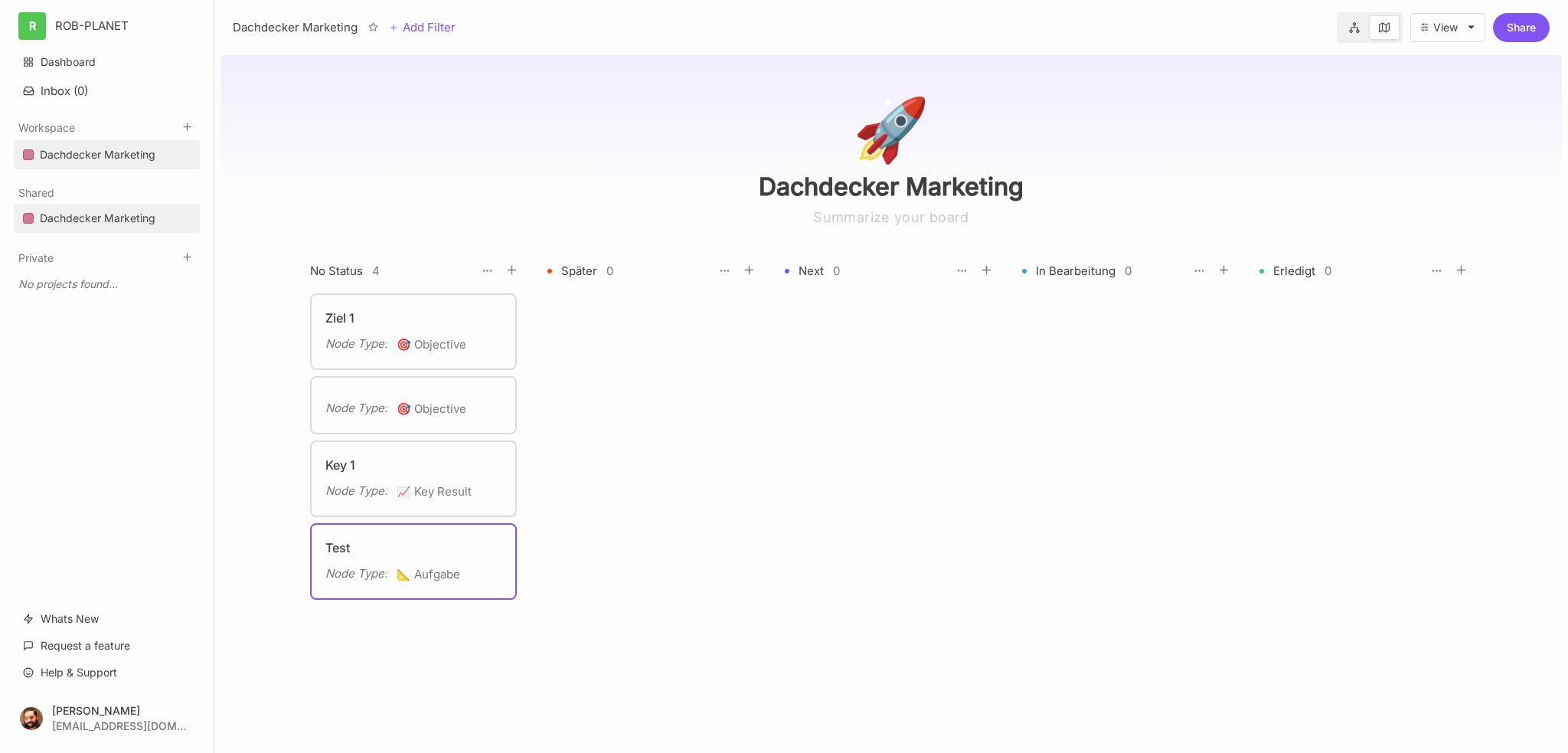
click at [1429, 31] on button "View" at bounding box center [1447, 28] width 75 height 29
click at [1173, 139] on body "R ROB-PLANET Dashboard Inbox ( 0 ) Workspace Dachdecker Marketing To pick up a …" at bounding box center [784, 376] width 1568 height 753
